Goal: Task Accomplishment & Management: Use online tool/utility

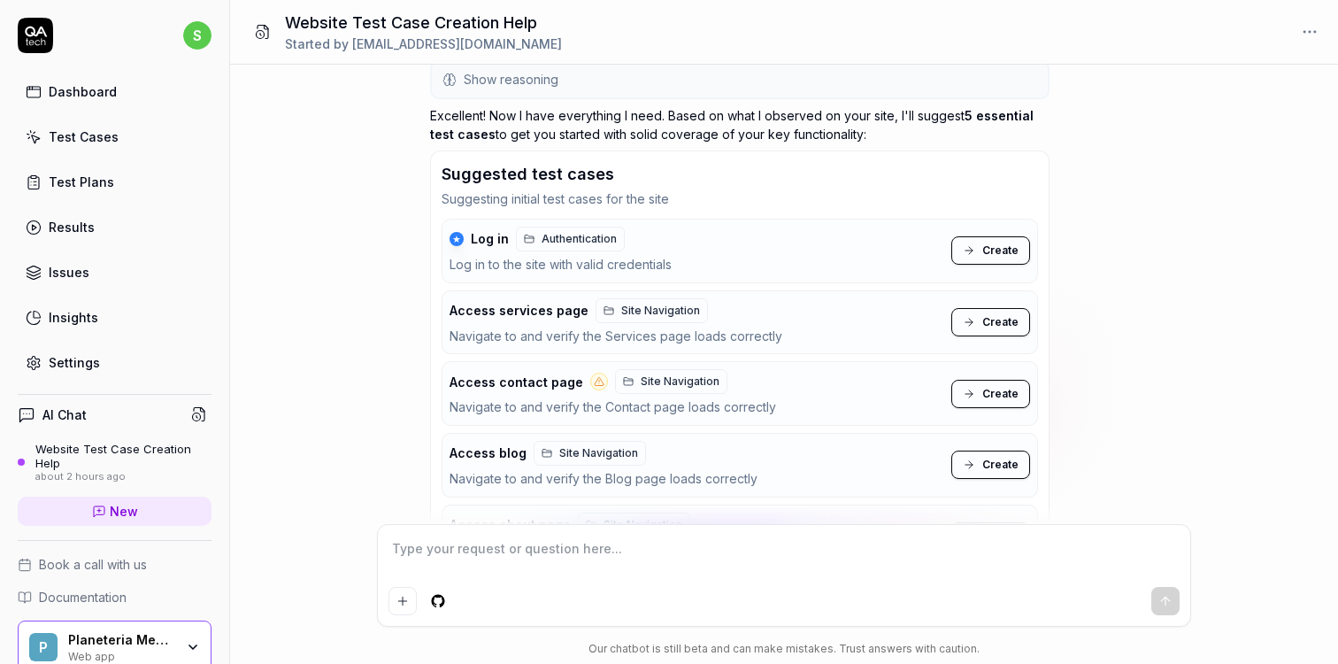
scroll to position [1434, 0]
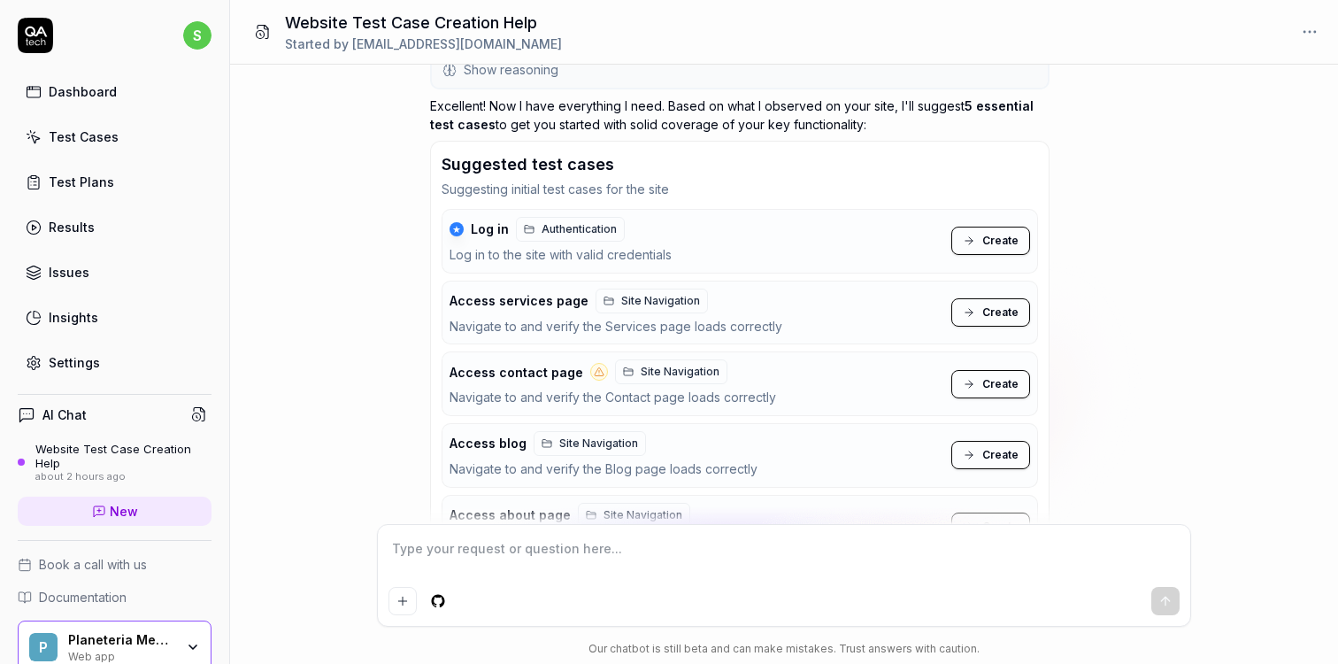
click at [988, 304] on span "Create" at bounding box center [1000, 312] width 36 height 16
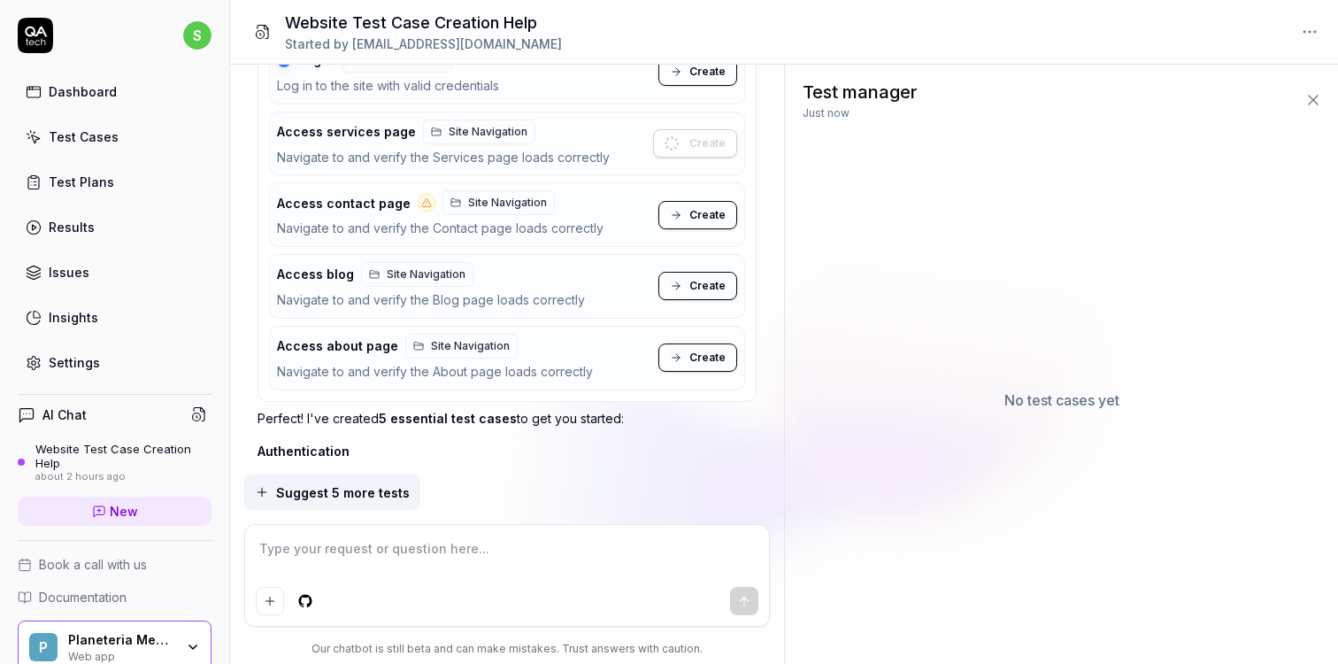
scroll to position [1692, 0]
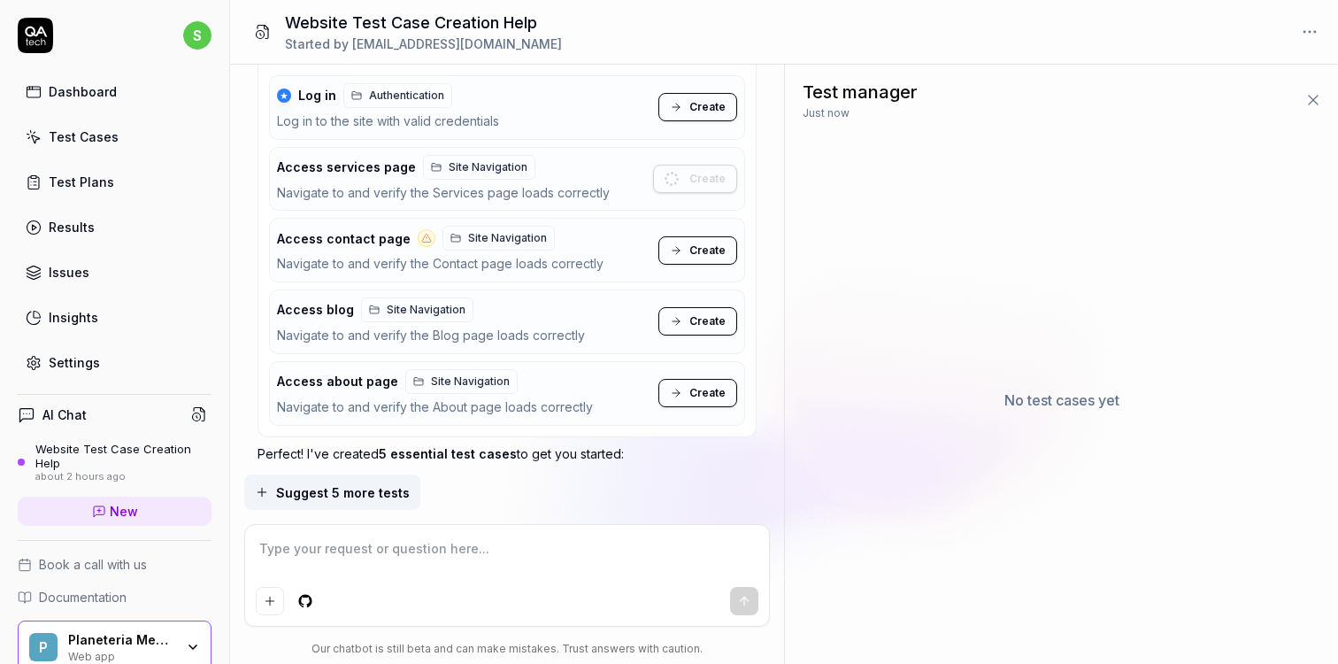
click at [683, 236] on button "Create" at bounding box center [697, 250] width 79 height 28
click at [687, 323] on button "Create" at bounding box center [697, 321] width 79 height 28
click at [692, 388] on span "Create" at bounding box center [707, 393] width 36 height 16
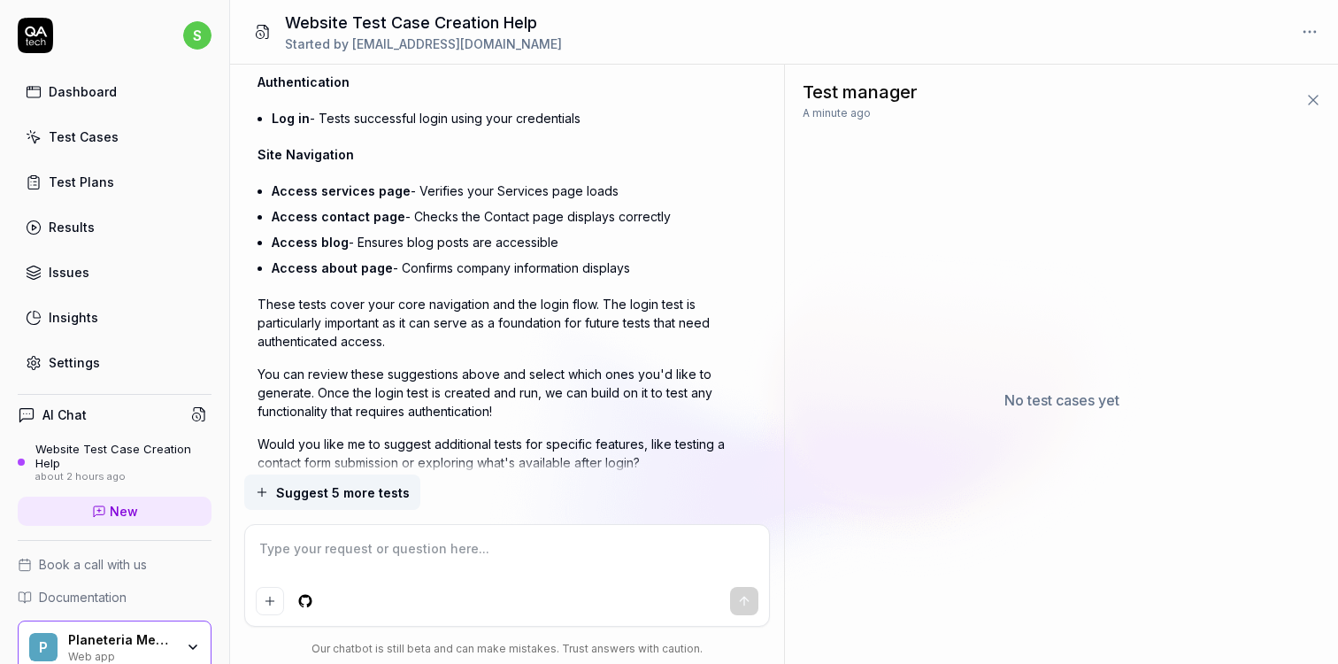
scroll to position [2151, 0]
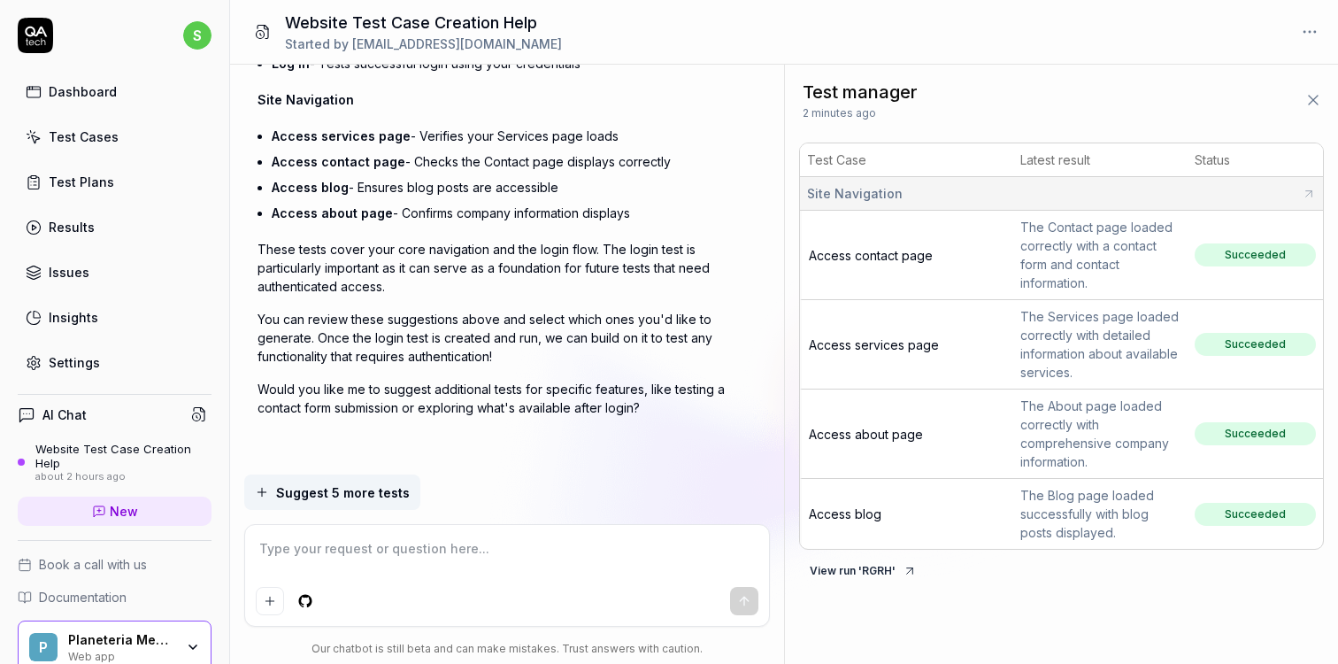
click at [1316, 97] on icon at bounding box center [1313, 100] width 18 height 18
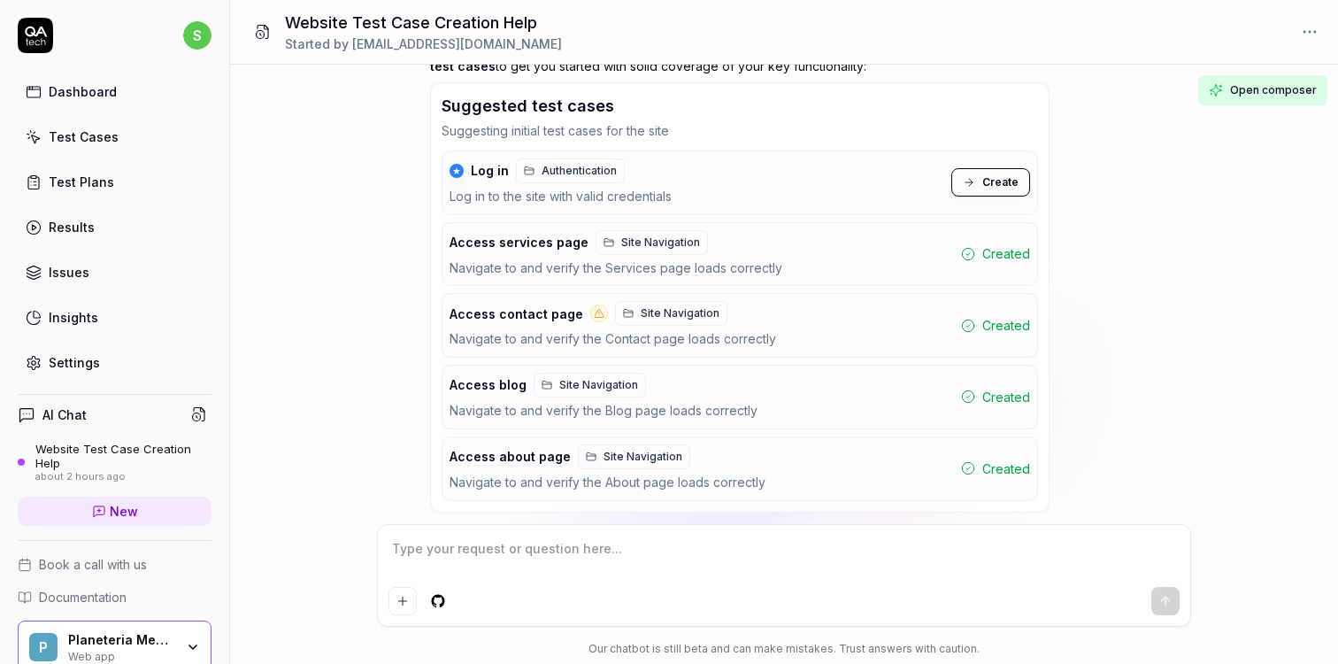
scroll to position [1924, 0]
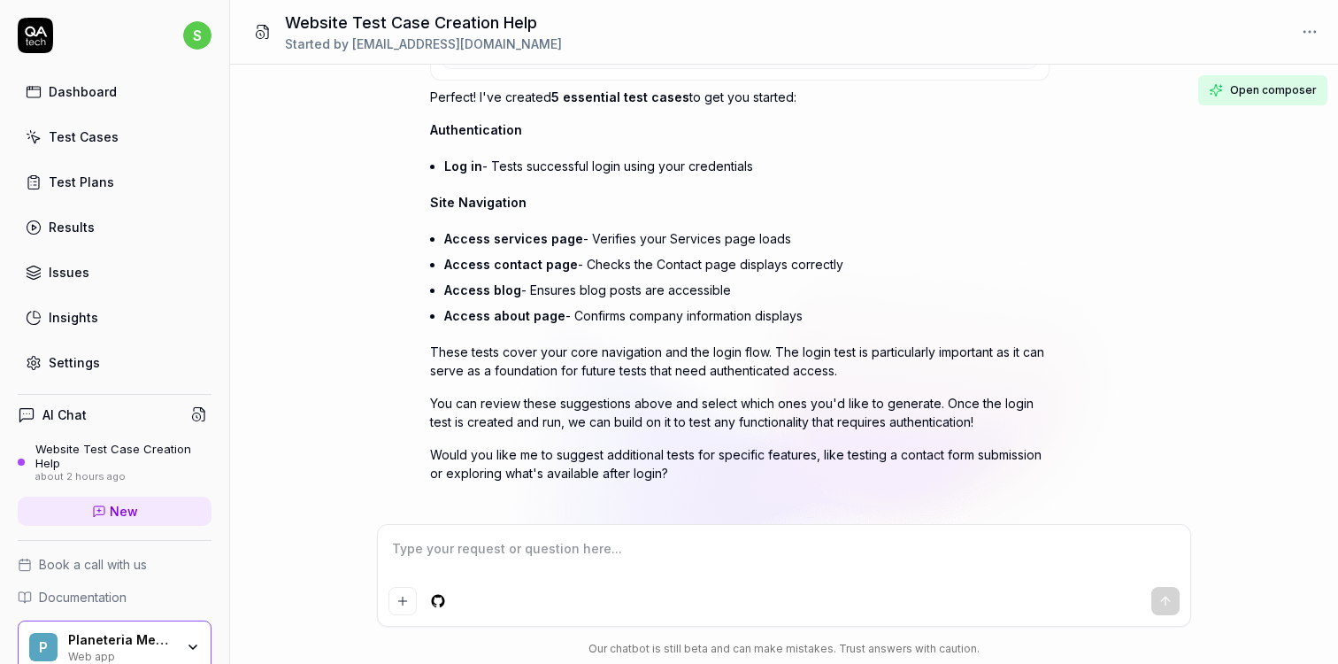
click at [505, 582] on div at bounding box center [784, 575] width 812 height 101
type textarea "*"
type textarea "y"
type textarea "*"
type textarea "ye"
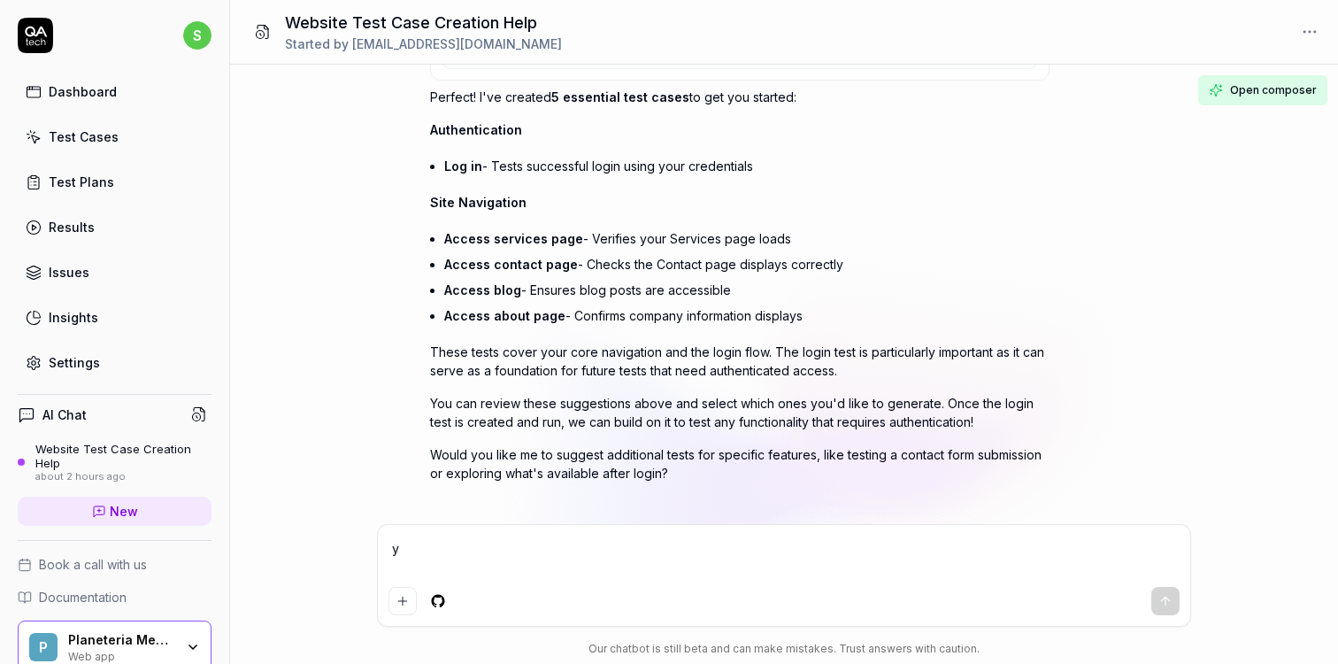
type textarea "*"
type textarea "yes"
type textarea "*"
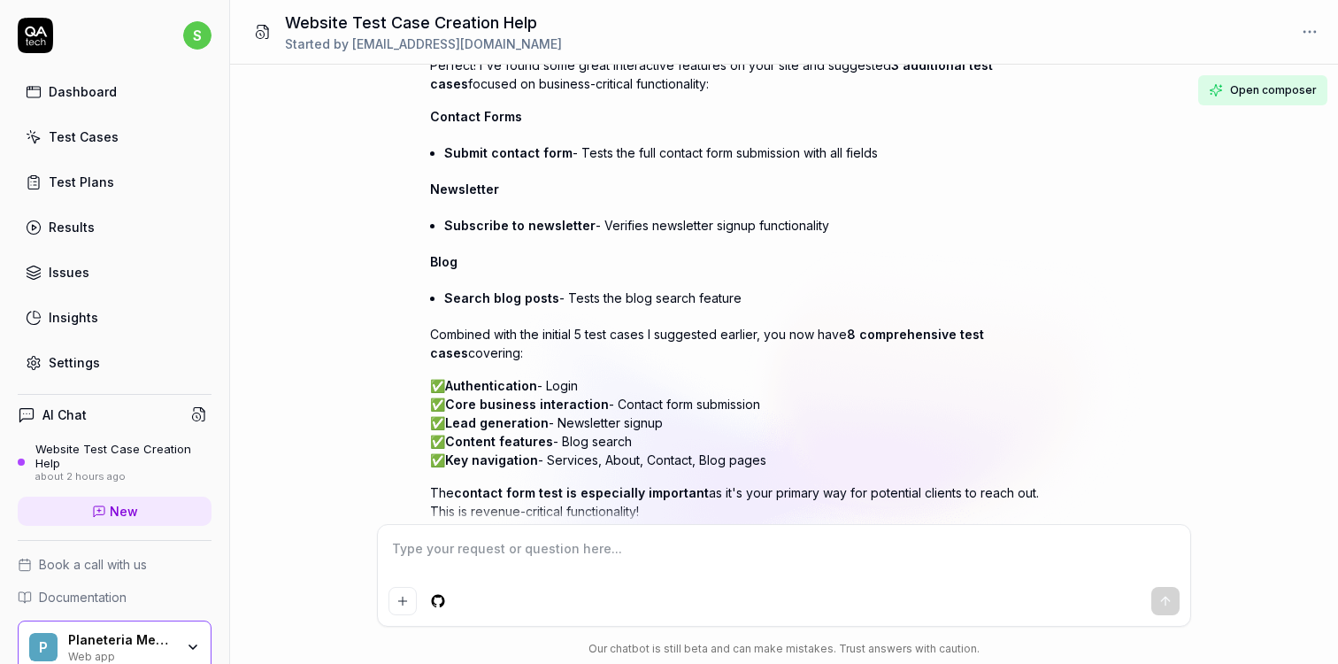
scroll to position [3612, 0]
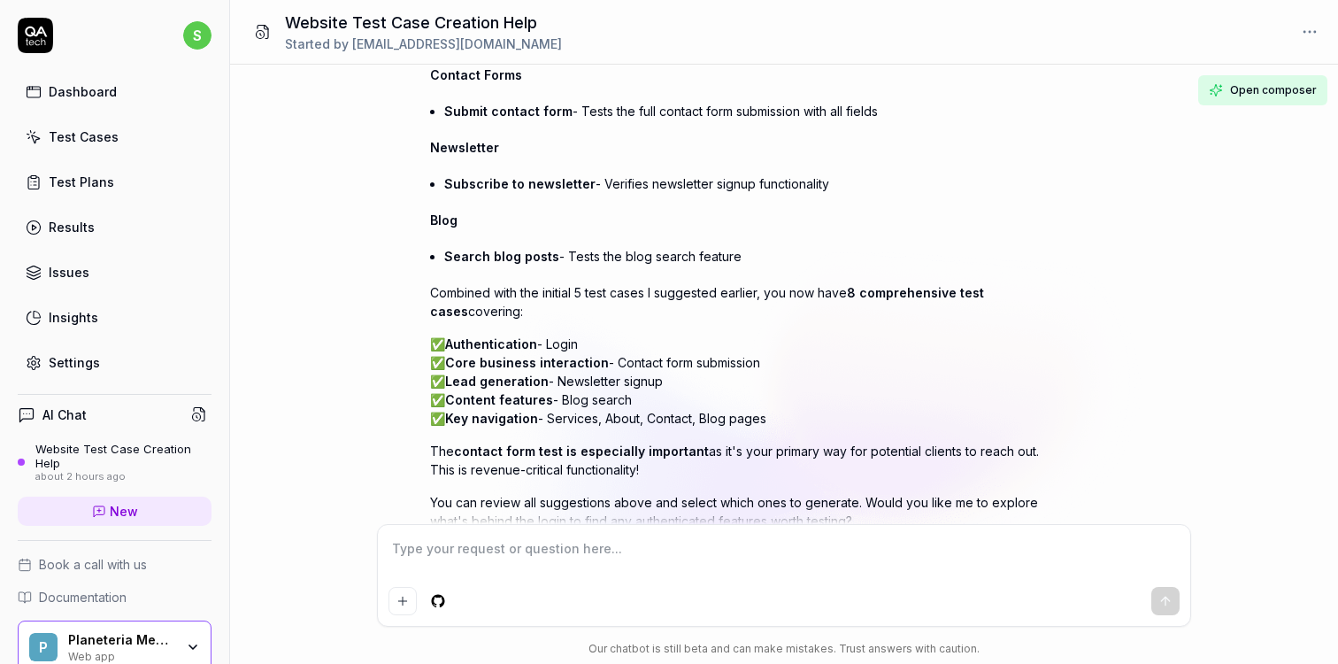
click at [102, 186] on div "Test Plans" at bounding box center [81, 182] width 65 height 19
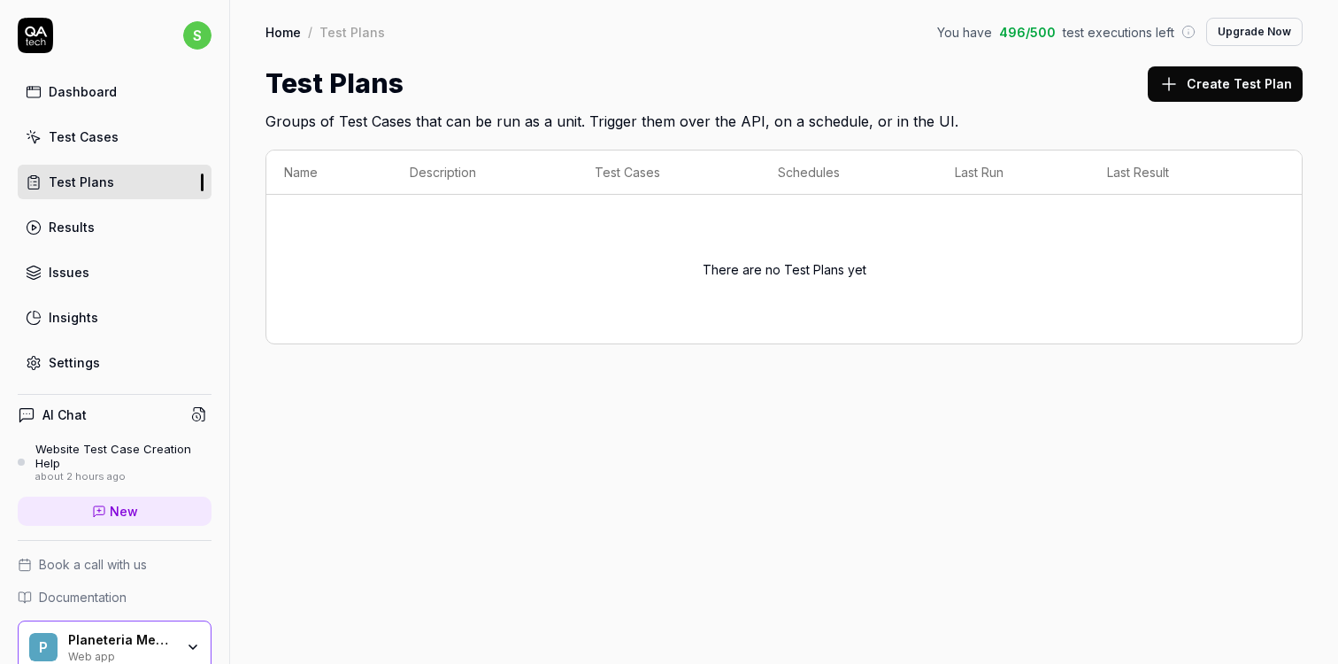
click at [100, 140] on div "Test Cases" at bounding box center [84, 136] width 70 height 19
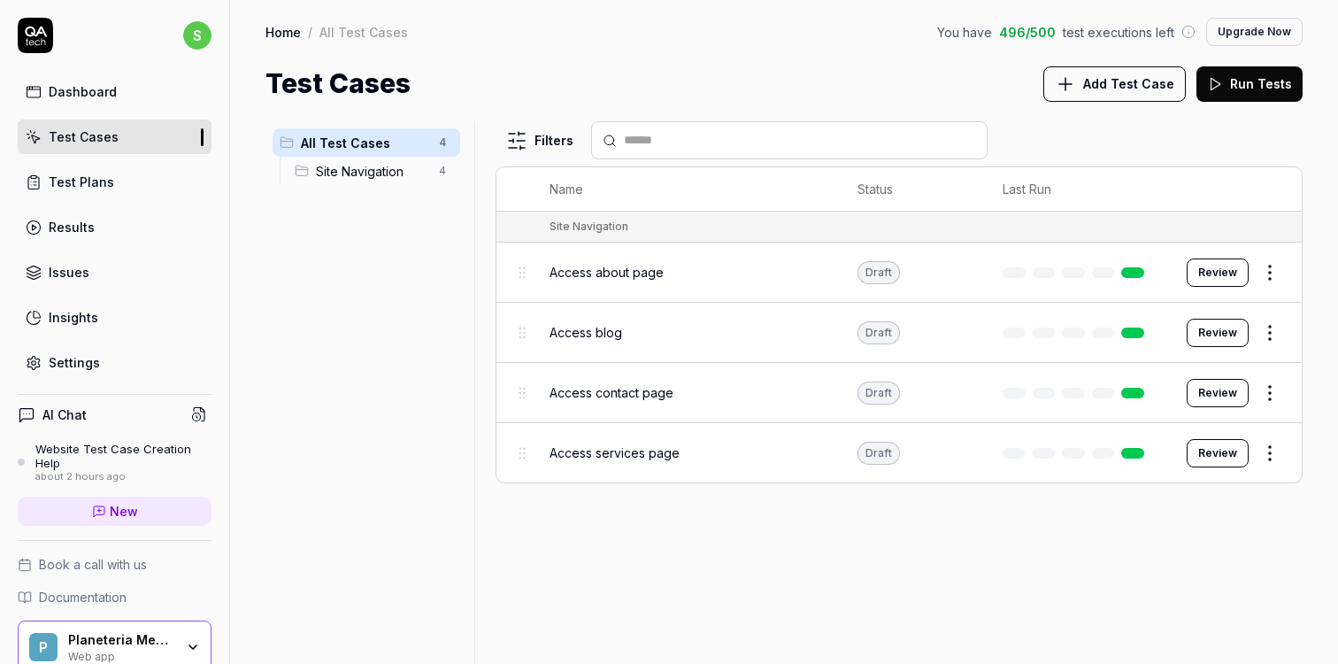
click at [364, 172] on span "Site Navigation" at bounding box center [372, 171] width 112 height 19
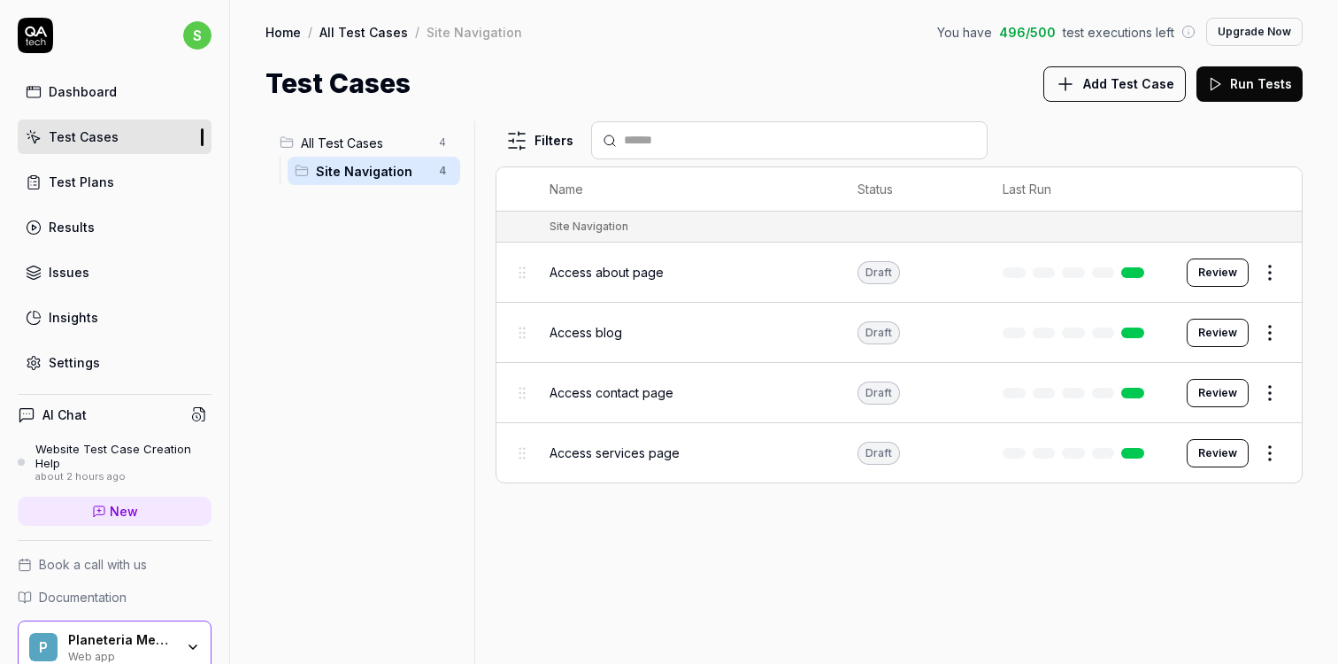
click at [373, 132] on div "All Test Cases 4" at bounding box center [367, 142] width 188 height 28
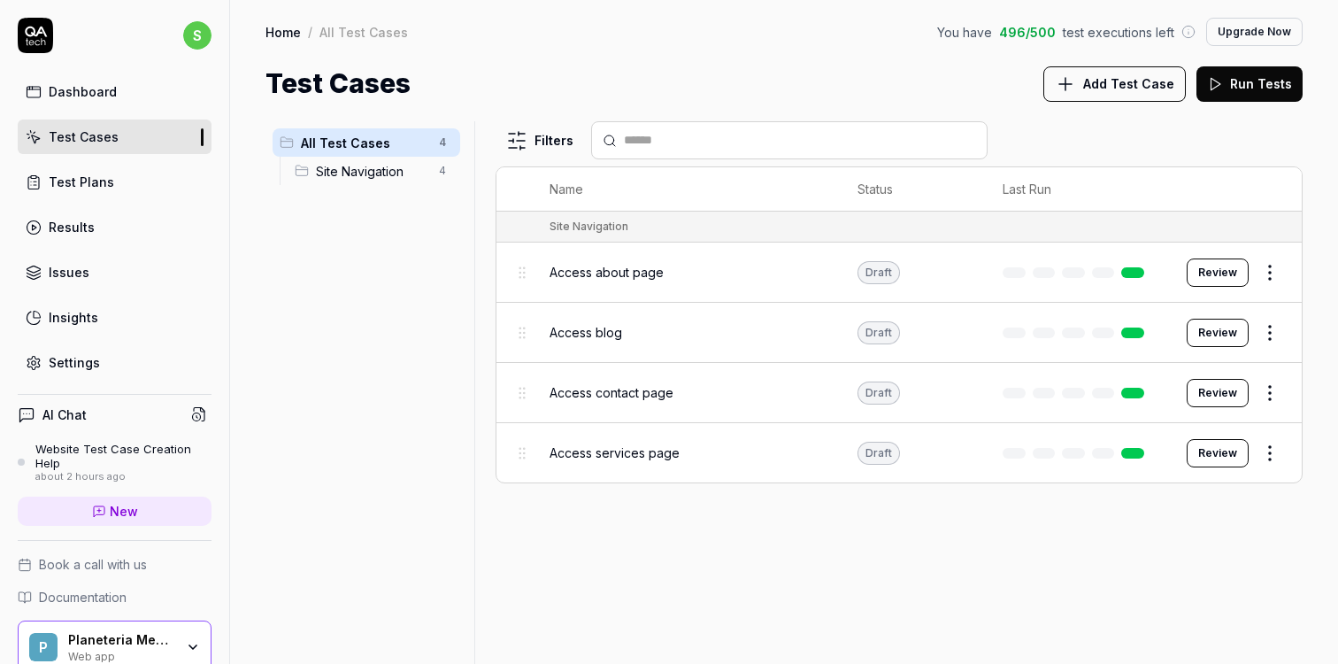
click at [1257, 82] on button "Run Tests" at bounding box center [1249, 83] width 106 height 35
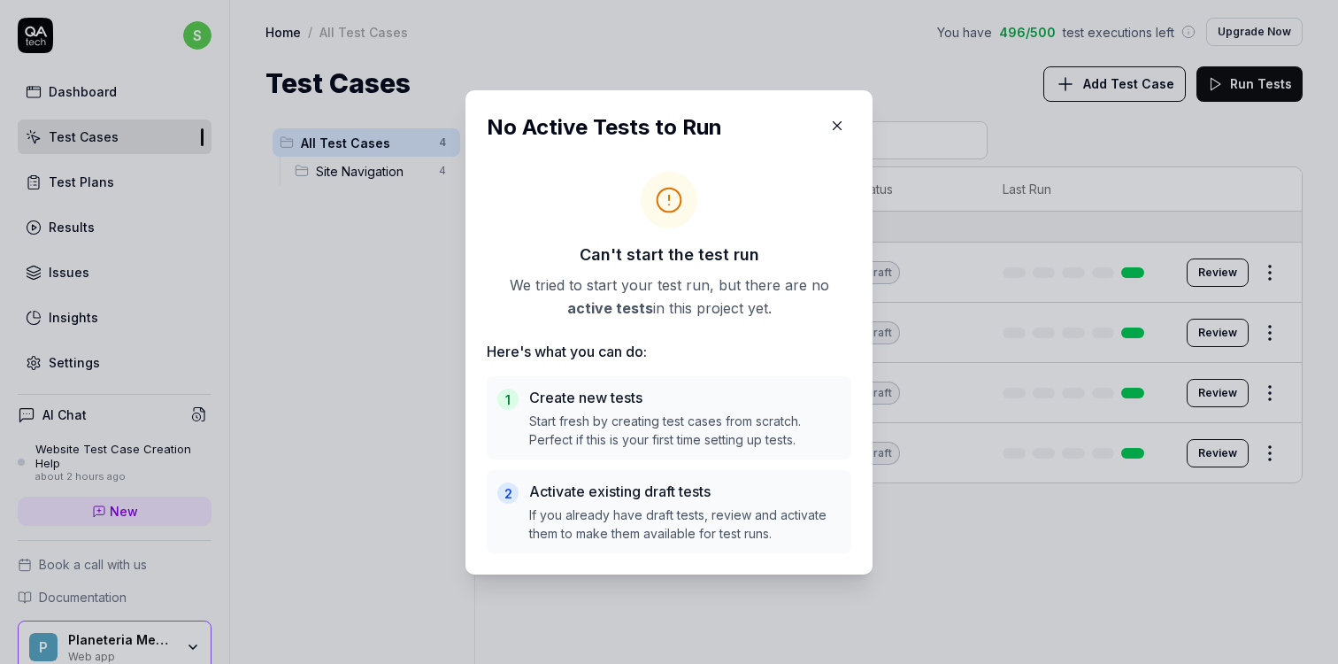
click at [842, 128] on icon "button" at bounding box center [837, 126] width 16 height 16
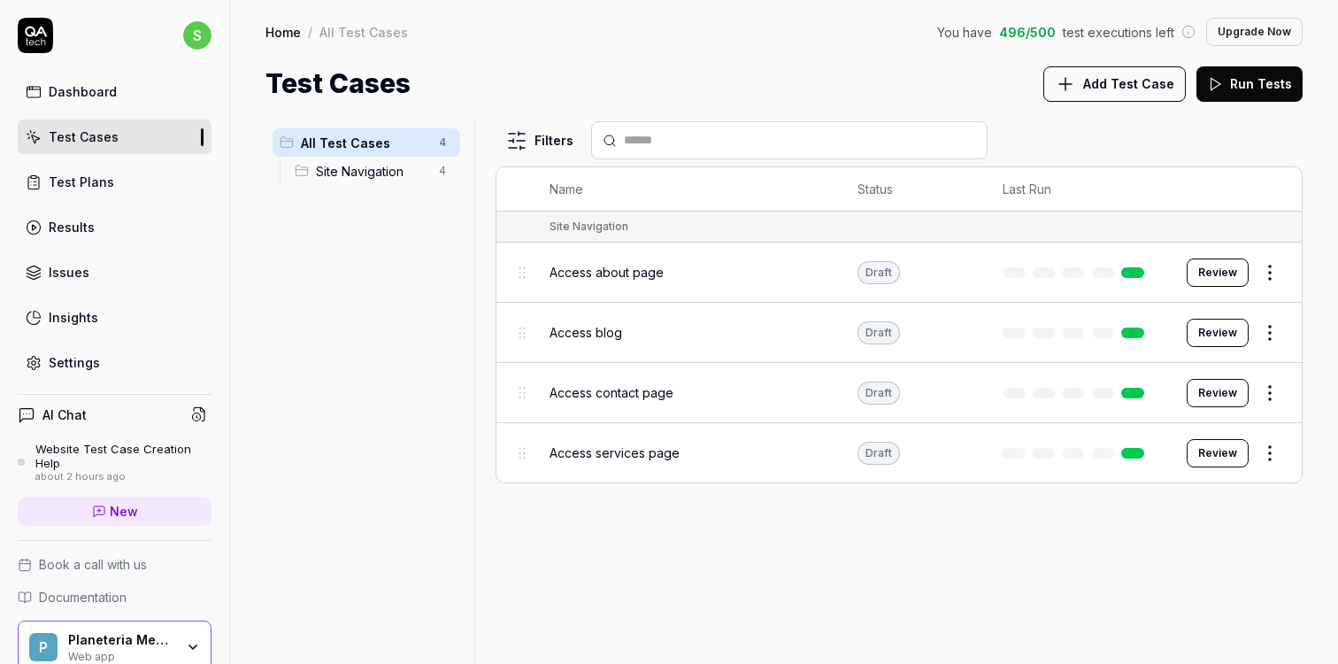
click at [1210, 265] on button "Review" at bounding box center [1218, 272] width 62 height 28
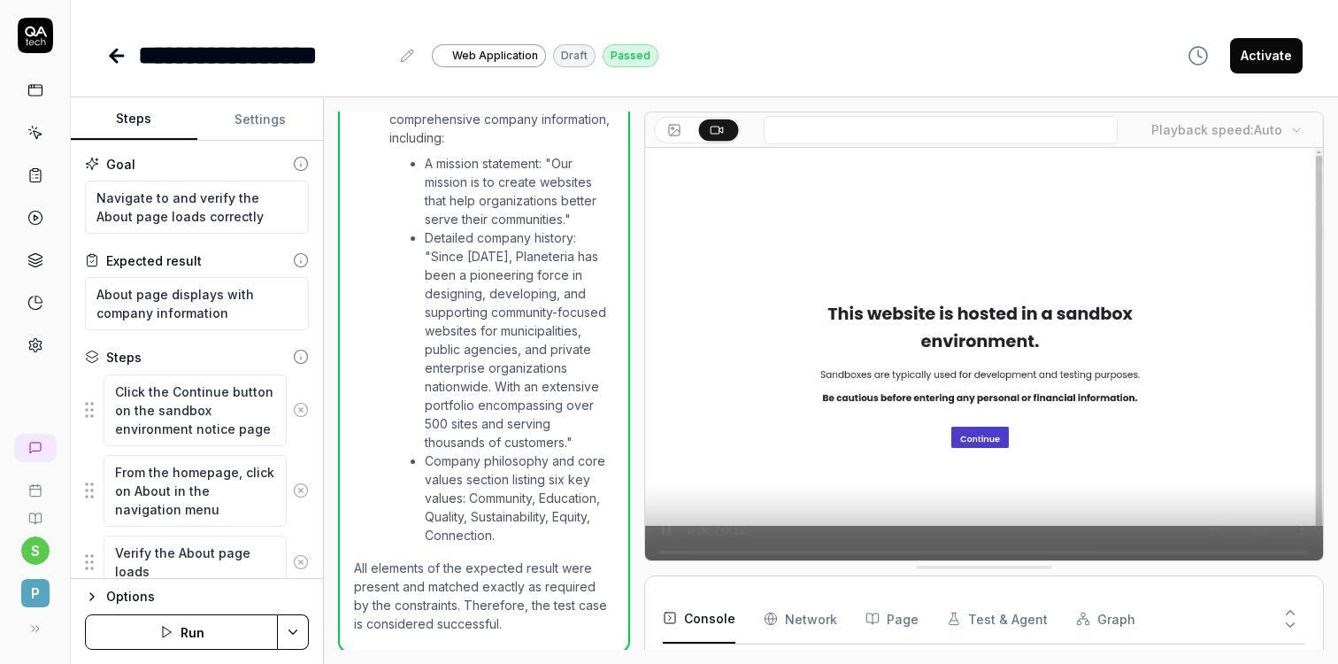
scroll to position [150, 0]
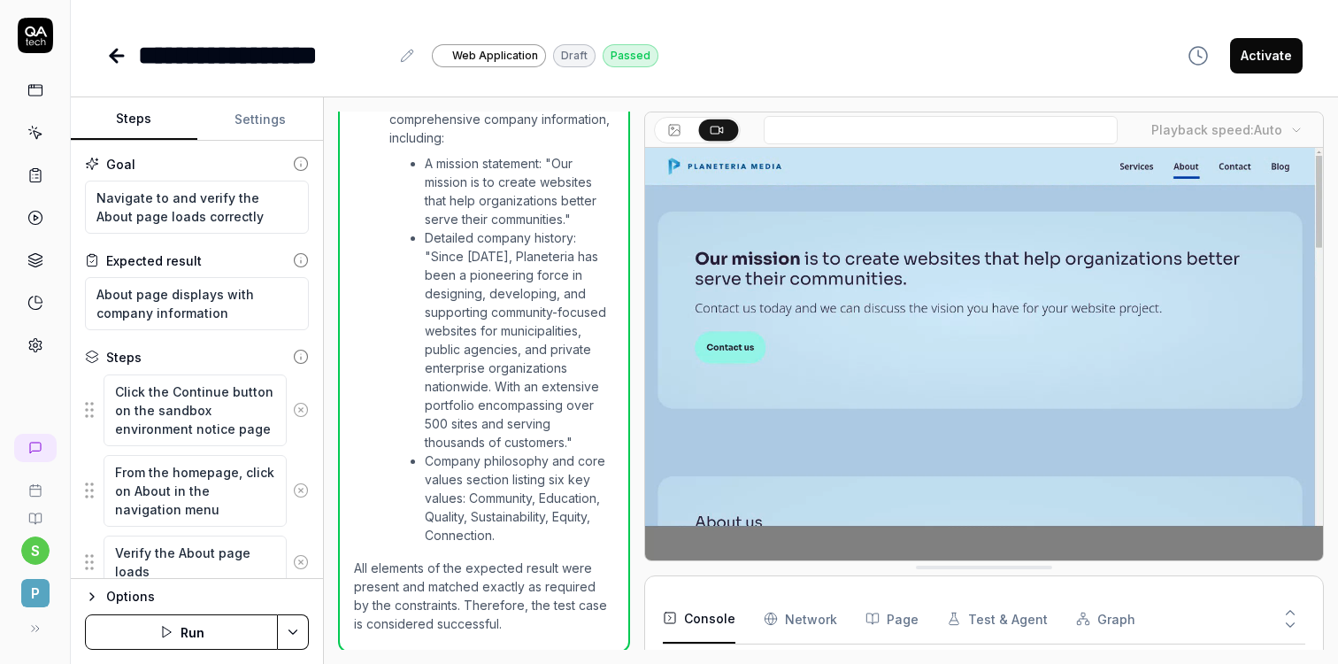
click at [1272, 61] on button "Activate" at bounding box center [1266, 55] width 73 height 35
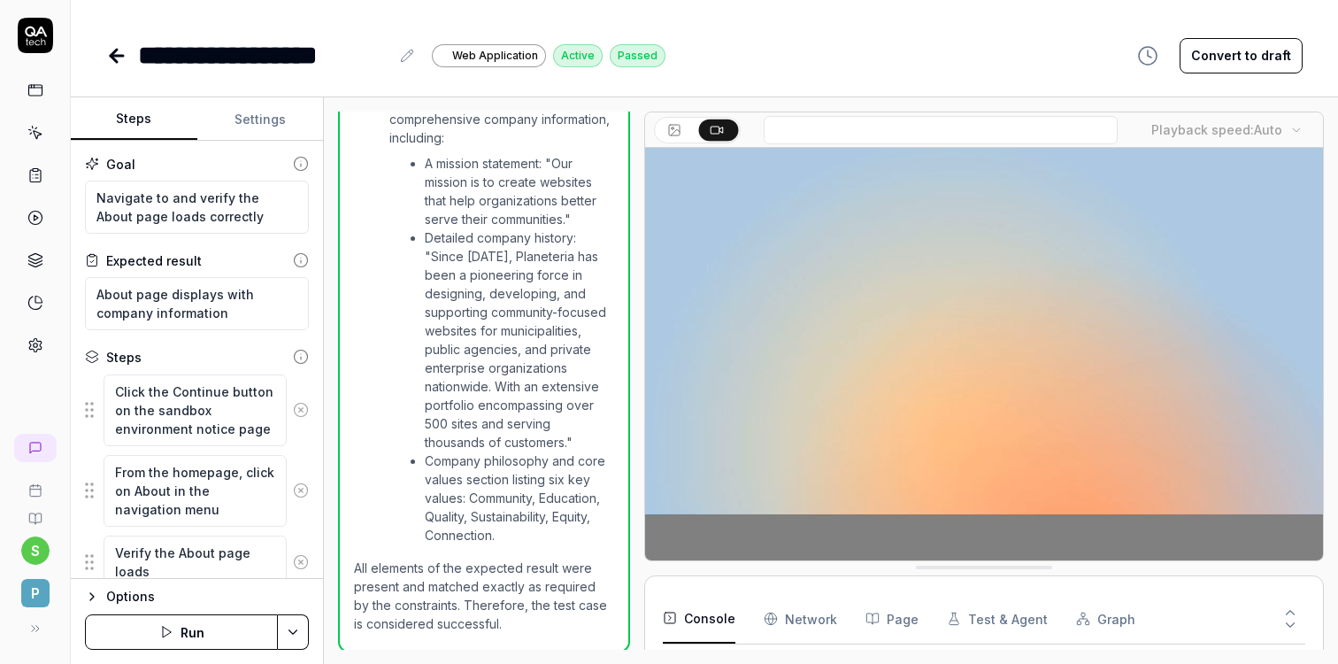
click at [118, 43] on link at bounding box center [118, 55] width 25 height 35
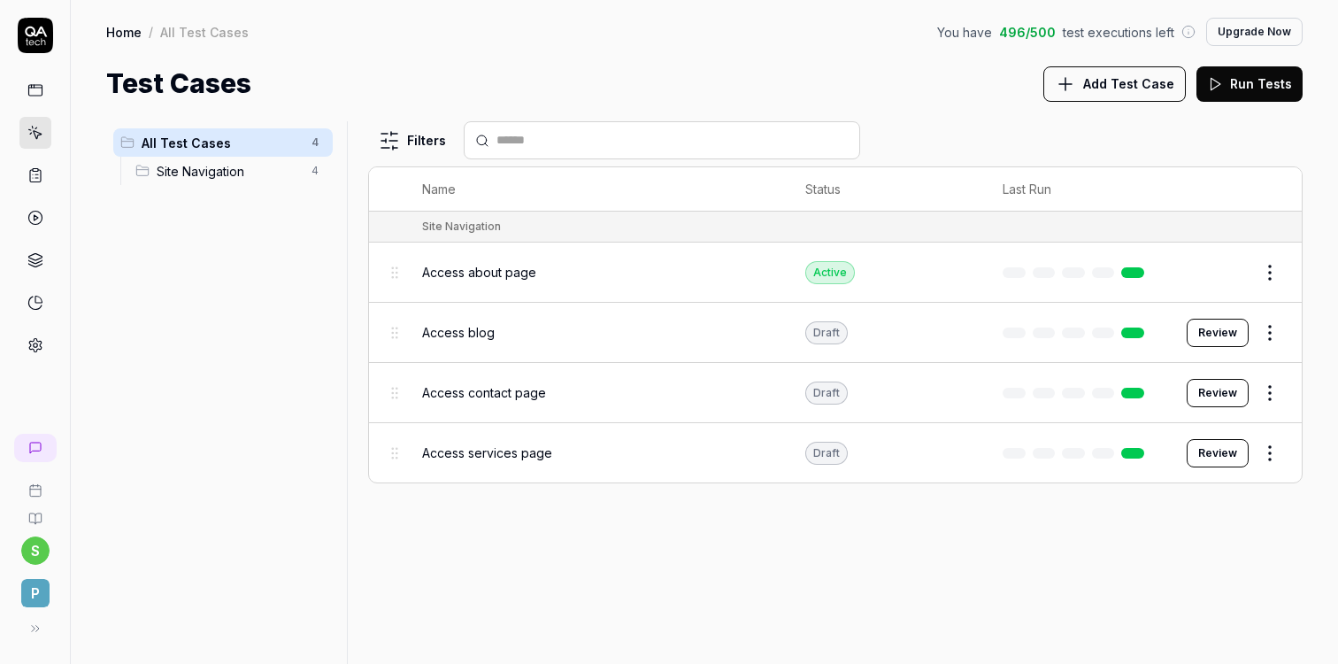
click at [1271, 273] on html "s P Home / All Test Cases You have 496 / 500 test executions left Upgrade Now H…" at bounding box center [669, 332] width 1338 height 664
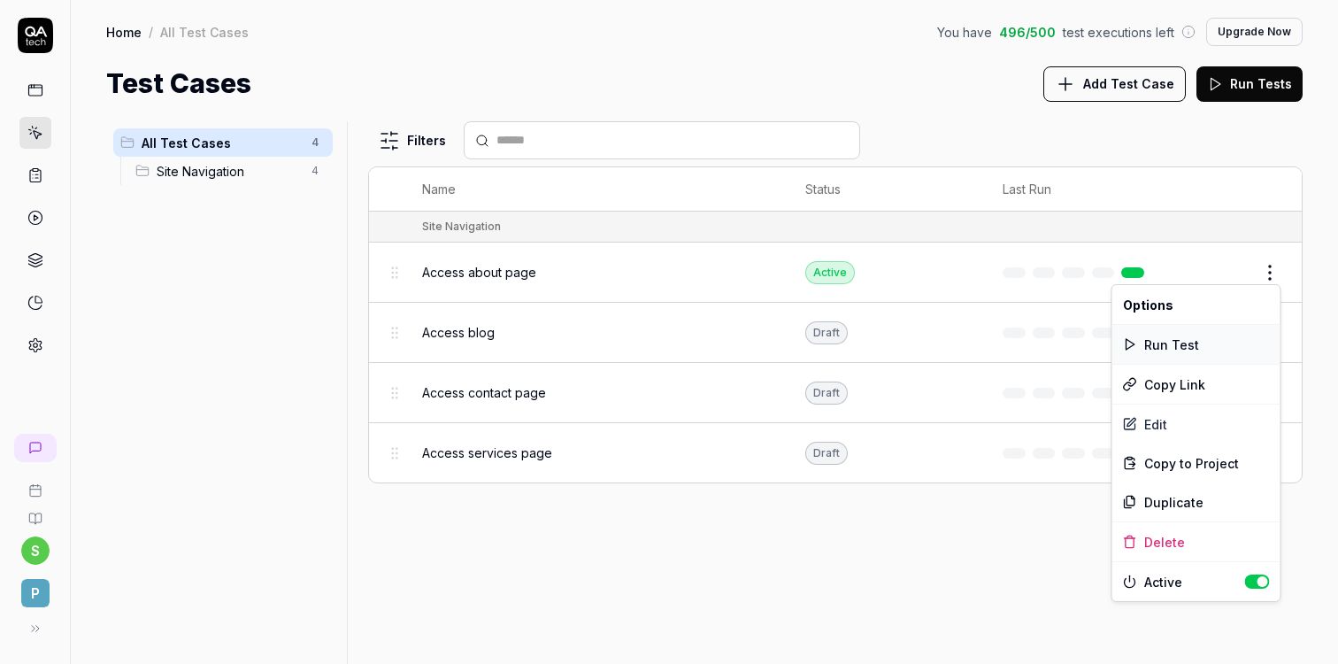
click at [1187, 349] on div "Run Test" at bounding box center [1196, 344] width 168 height 39
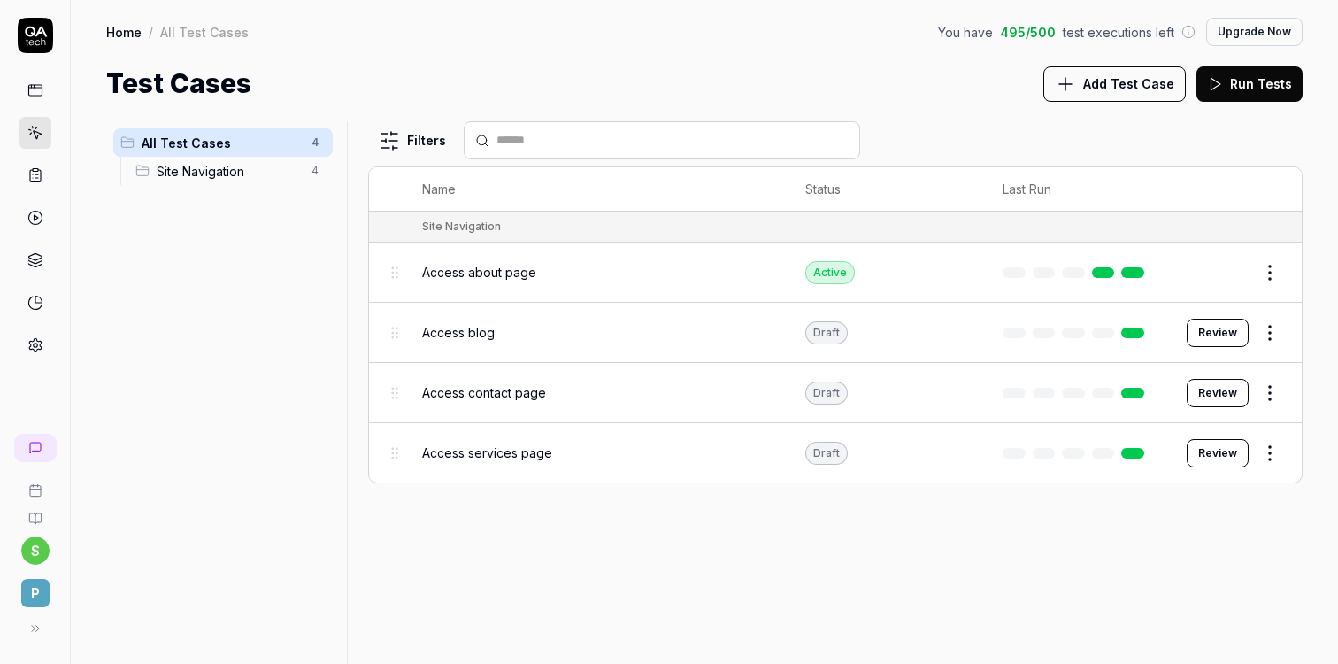
click at [1267, 271] on html "s P Home / All Test Cases You have 495 / 500 test executions left Upgrade Now H…" at bounding box center [669, 332] width 1338 height 664
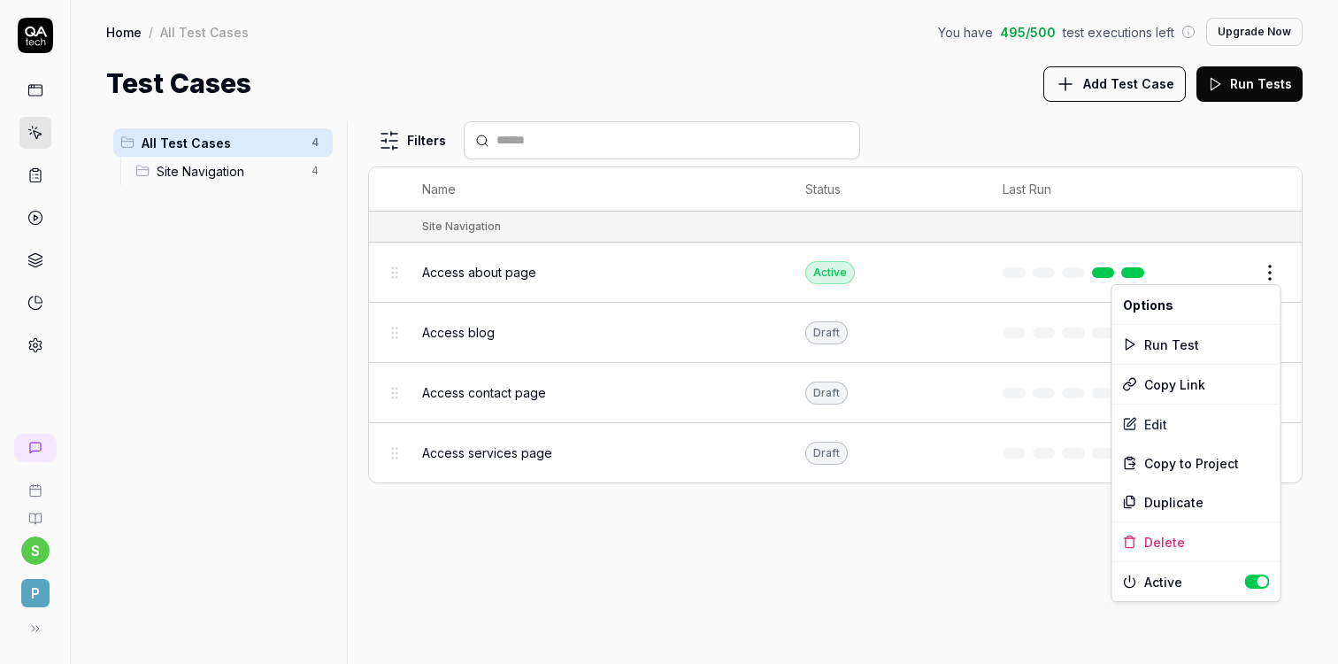
click at [35, 177] on html "s P Home / All Test Cases You have 495 / 500 test executions left Upgrade Now H…" at bounding box center [669, 332] width 1338 height 664
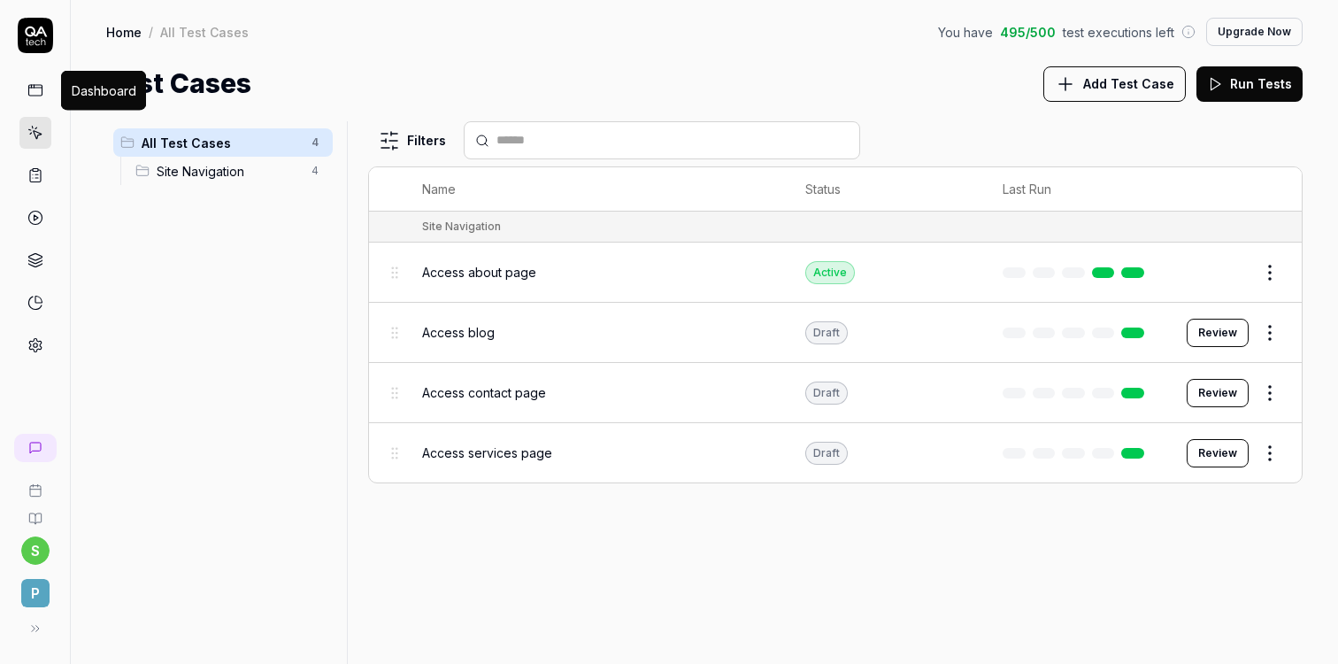
click at [39, 90] on icon at bounding box center [35, 90] width 16 height 16
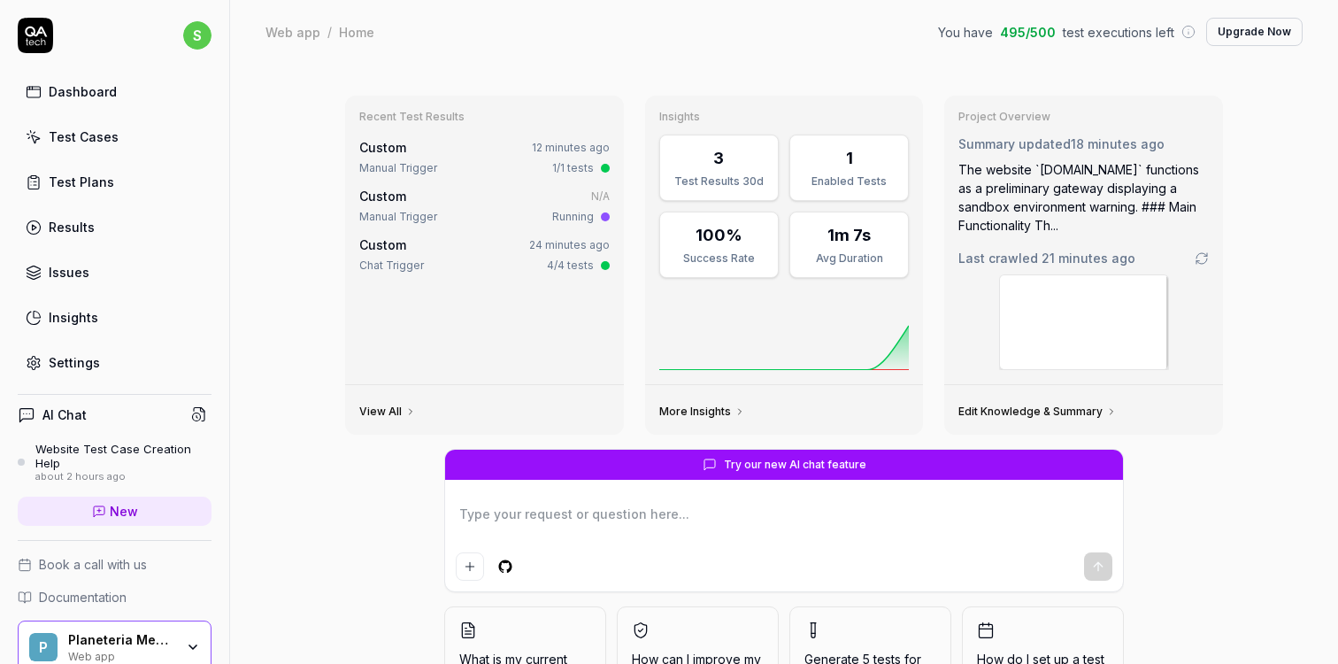
click at [95, 135] on div "Test Cases" at bounding box center [84, 136] width 70 height 19
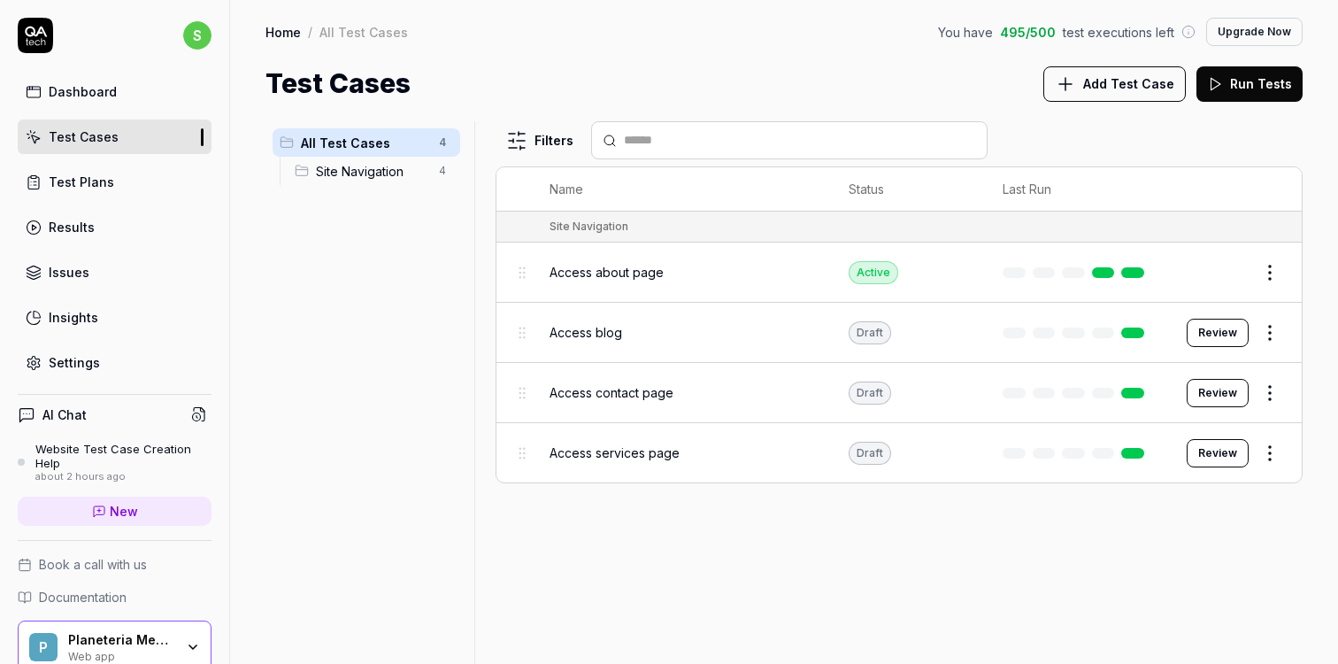
click at [1218, 331] on button "Review" at bounding box center [1218, 333] width 62 height 28
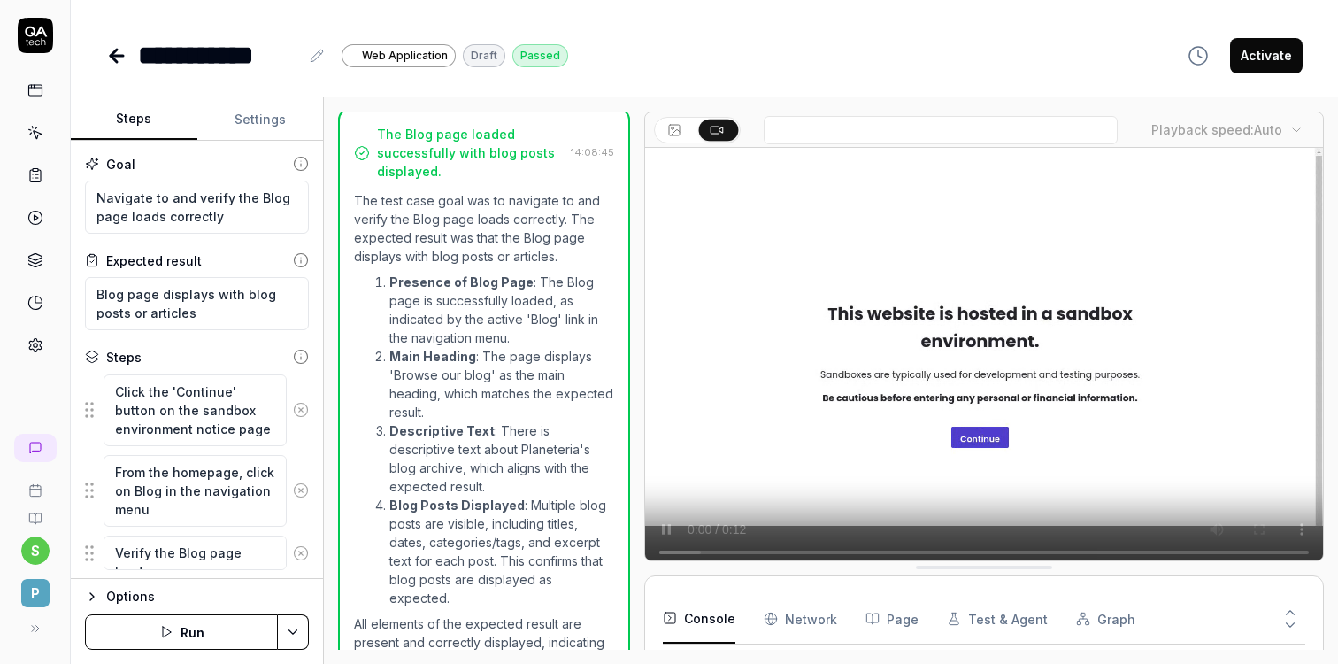
scroll to position [114, 0]
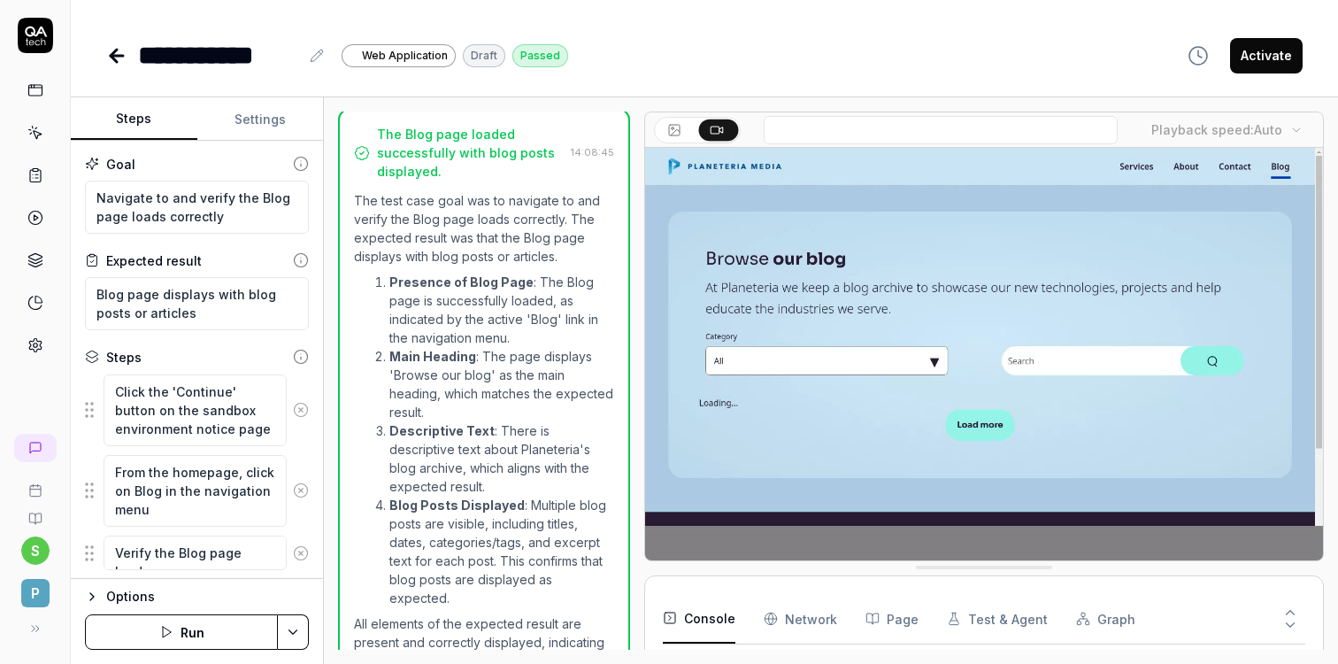
click at [1288, 617] on icon at bounding box center [1290, 625] width 16 height 16
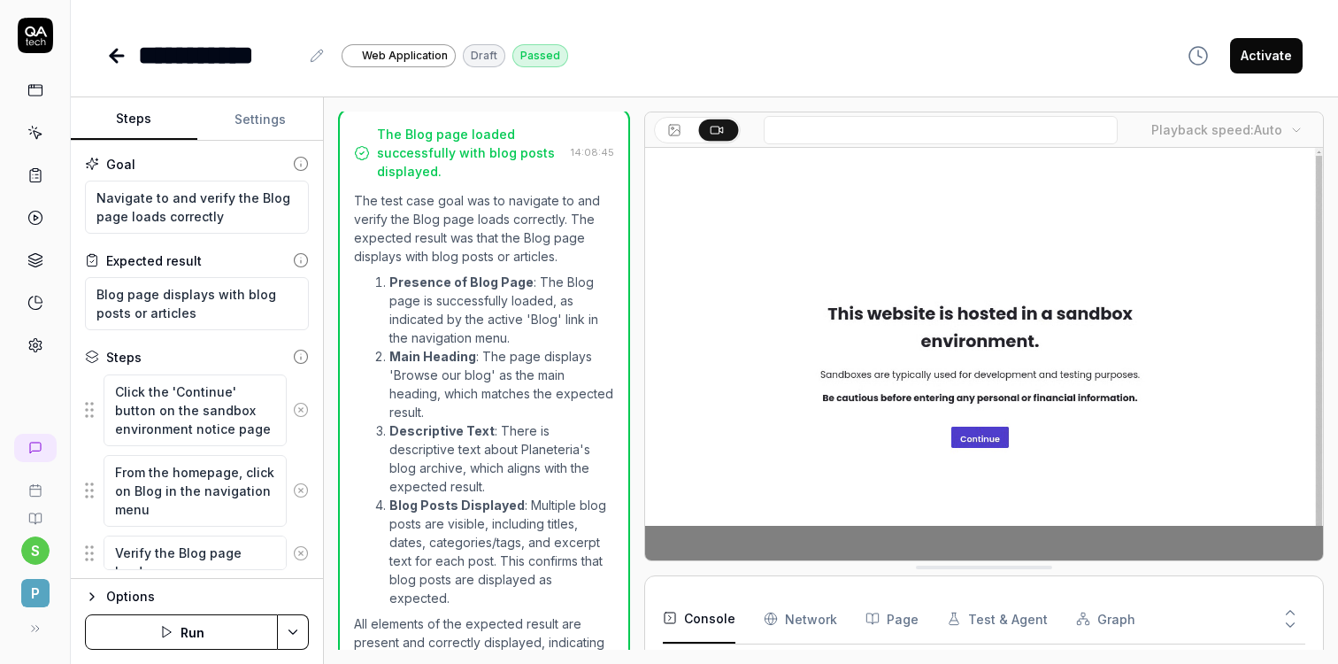
click at [1291, 617] on icon at bounding box center [1290, 625] width 16 height 16
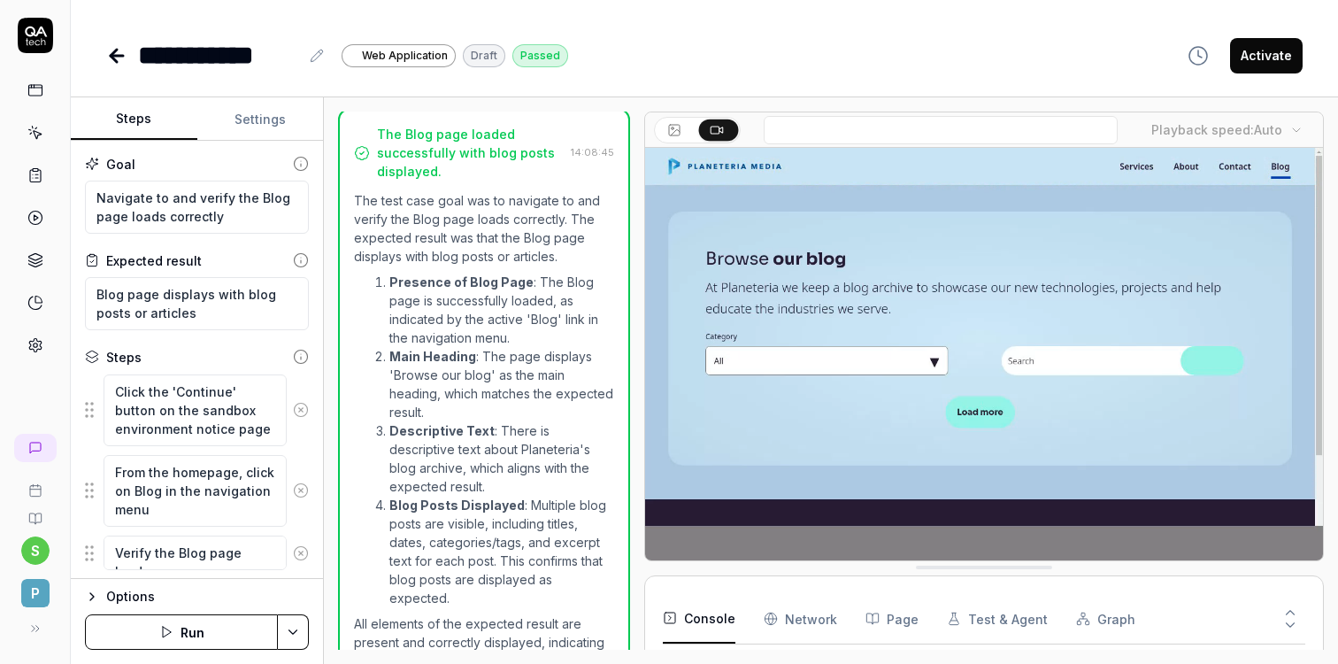
click at [1292, 611] on icon at bounding box center [1290, 612] width 16 height 16
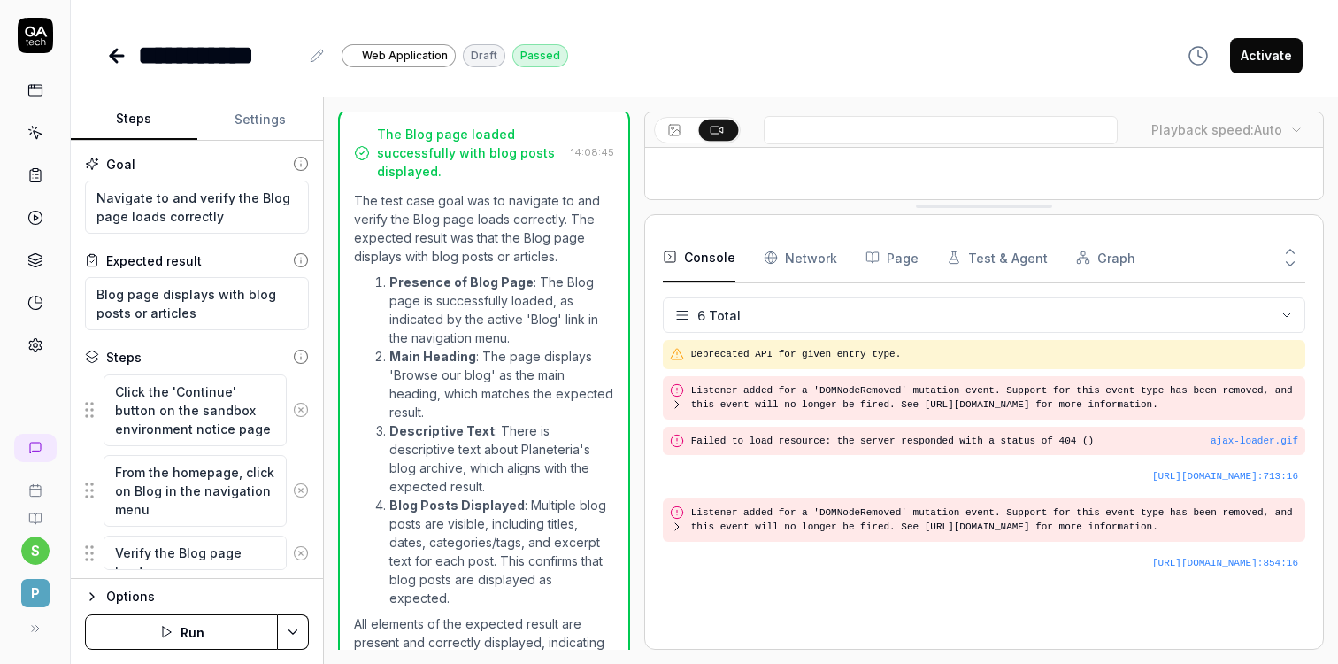
click at [798, 250] on Requests "Network" at bounding box center [800, 258] width 73 height 50
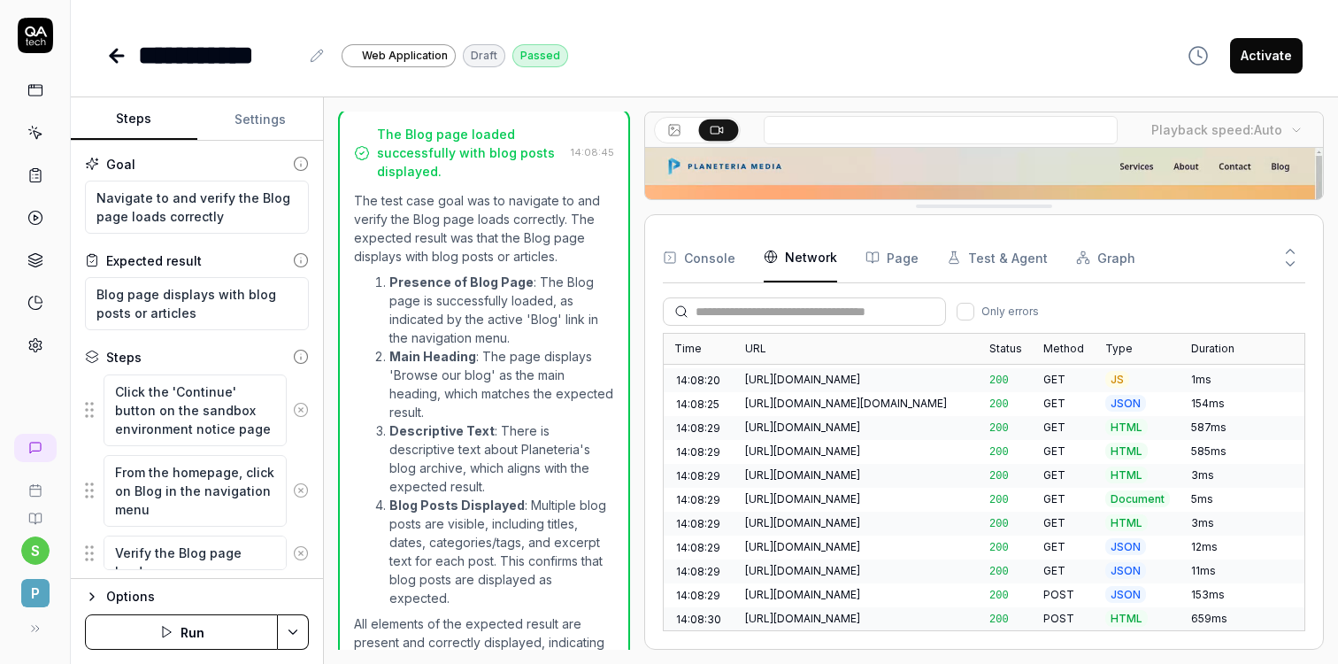
scroll to position [285, 0]
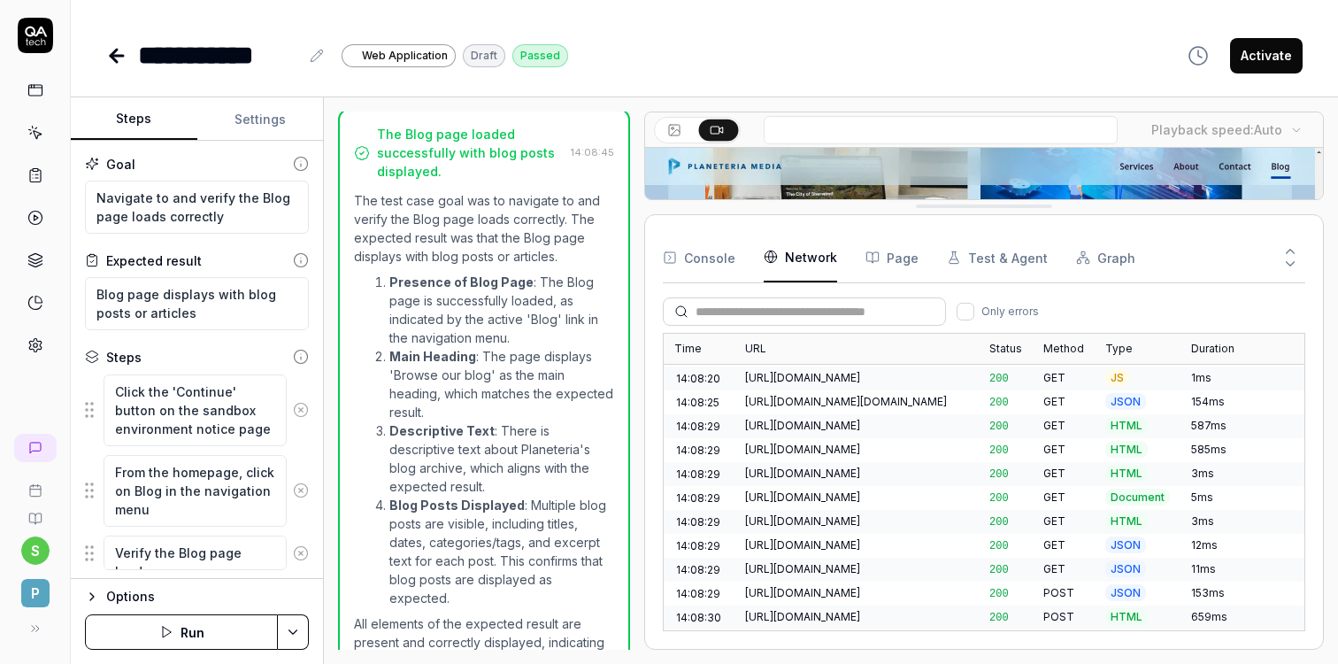
click at [883, 261] on button "Page" at bounding box center [891, 258] width 53 height 50
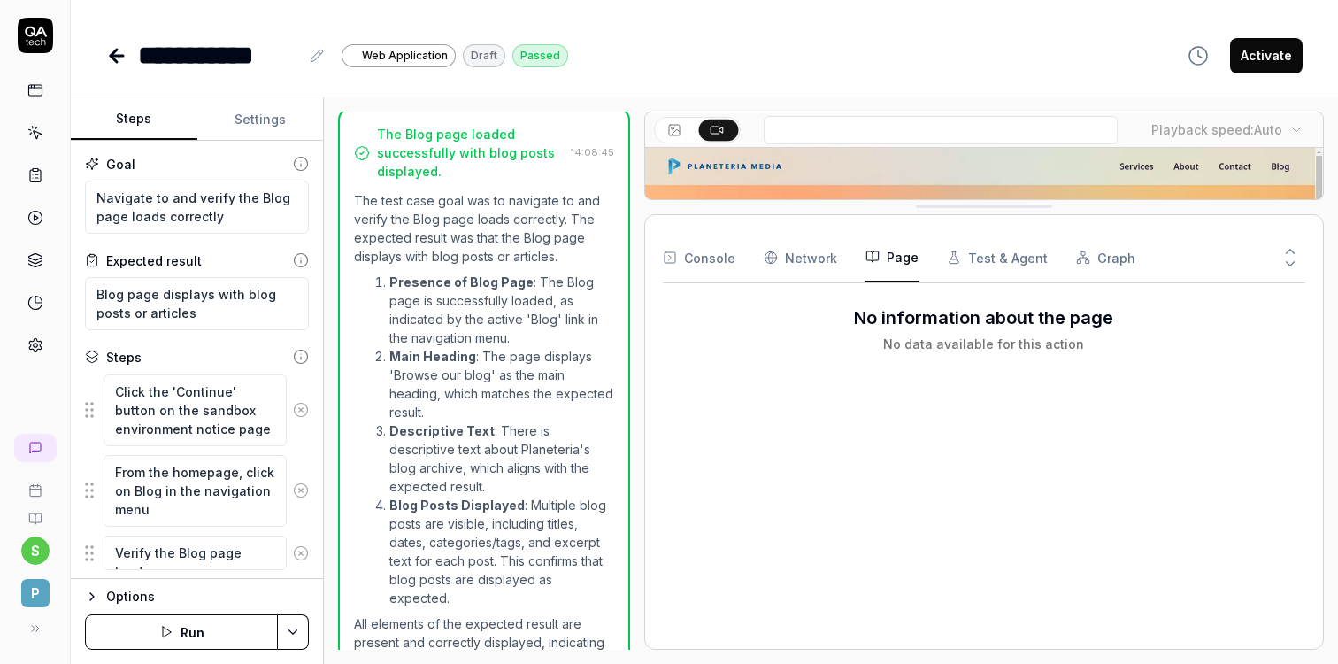
click at [980, 267] on button "Test & Agent" at bounding box center [997, 258] width 101 height 50
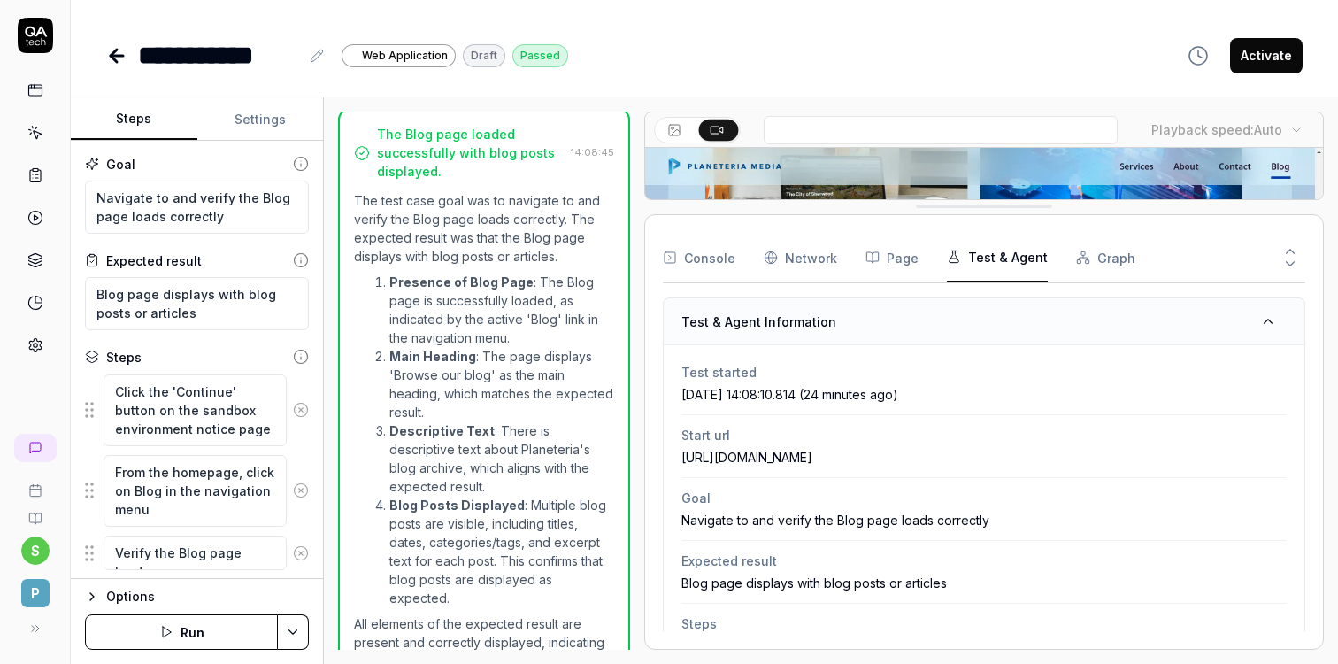
click at [1104, 261] on button "Graph" at bounding box center [1105, 258] width 59 height 50
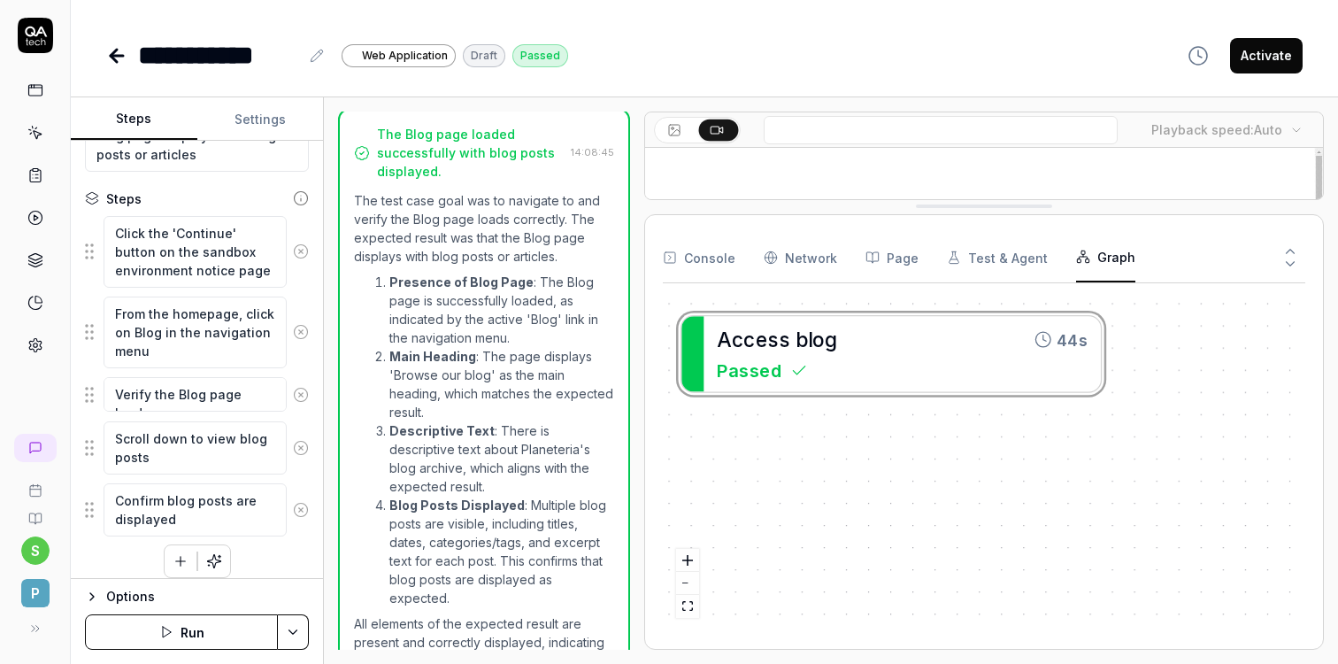
scroll to position [172, 0]
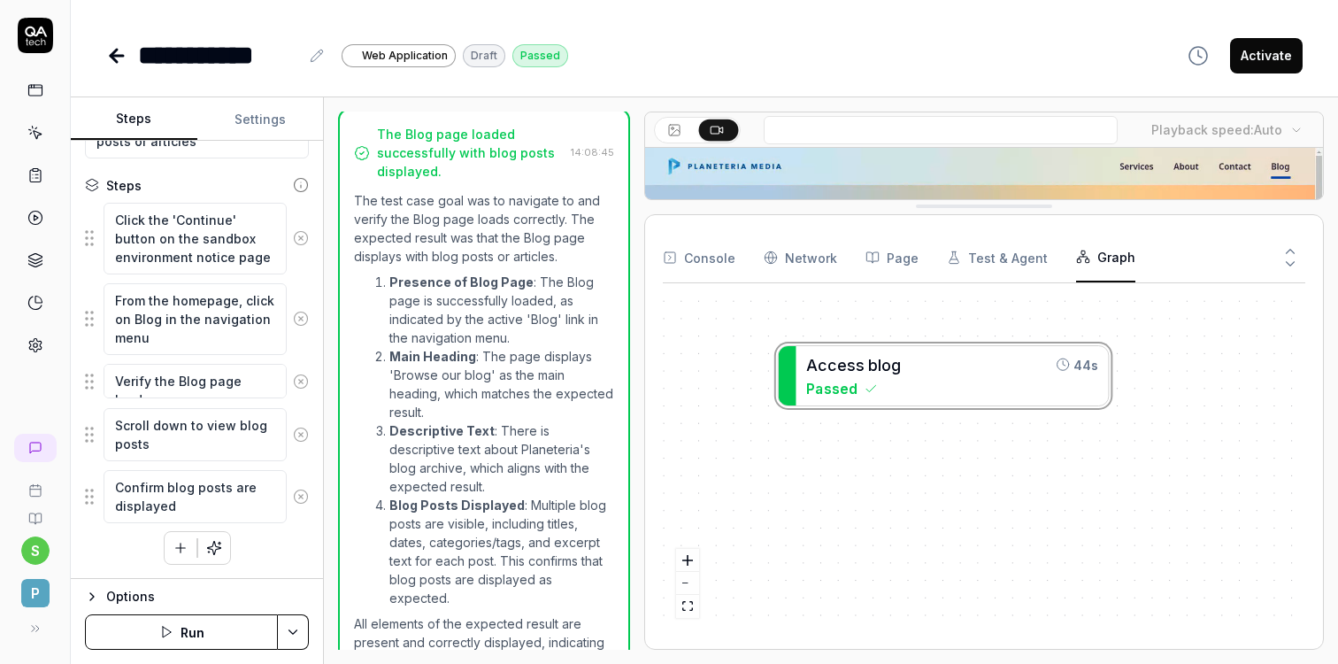
click at [1293, 256] on icon at bounding box center [1290, 264] width 16 height 16
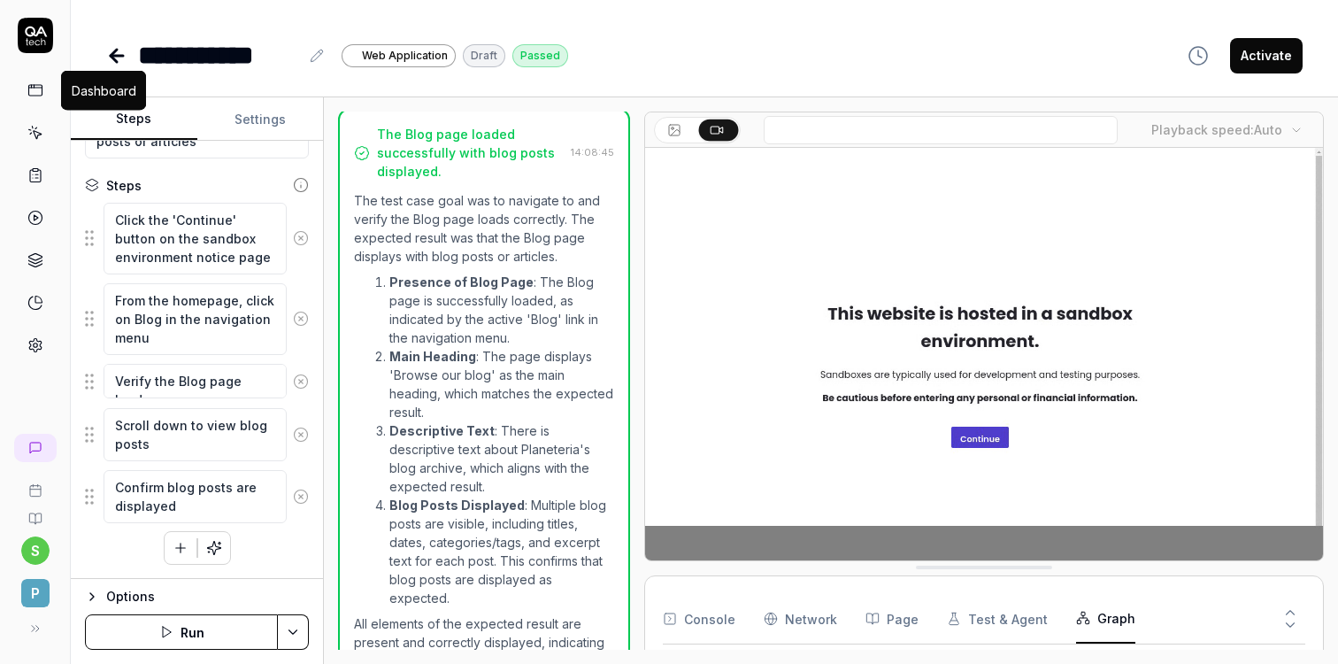
click at [35, 97] on icon at bounding box center [35, 90] width 16 height 16
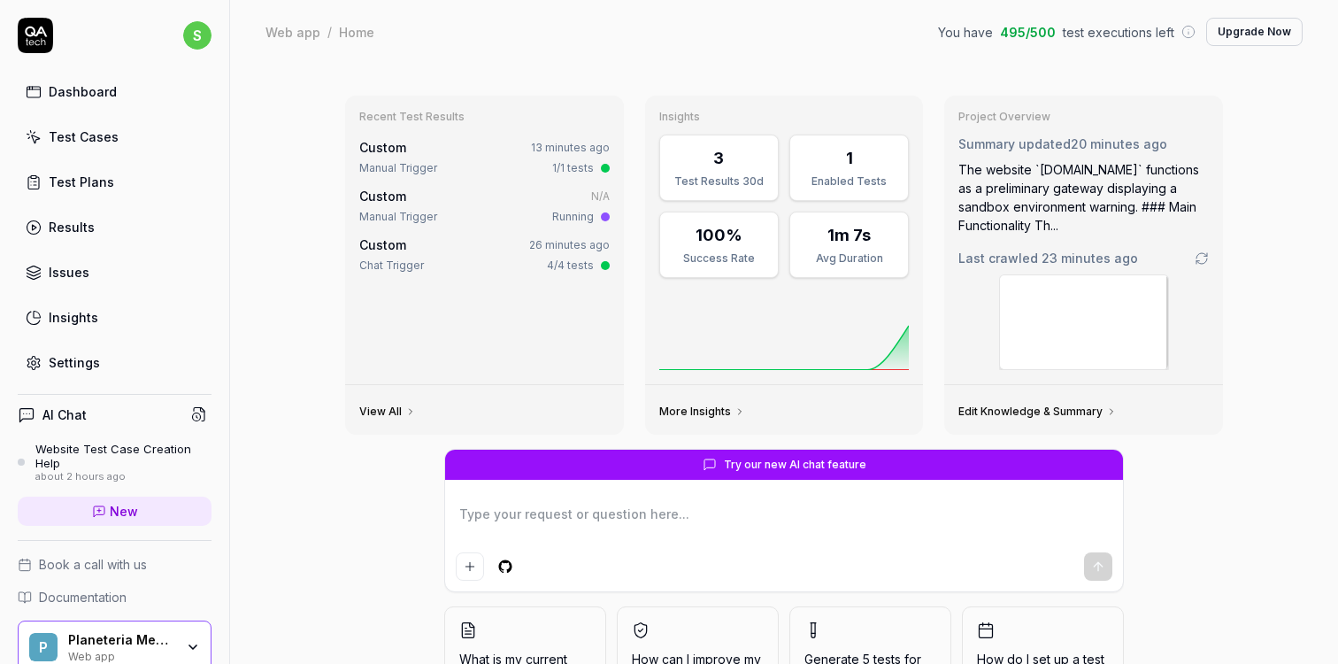
type textarea "*"
